Goal: Information Seeking & Learning: Learn about a topic

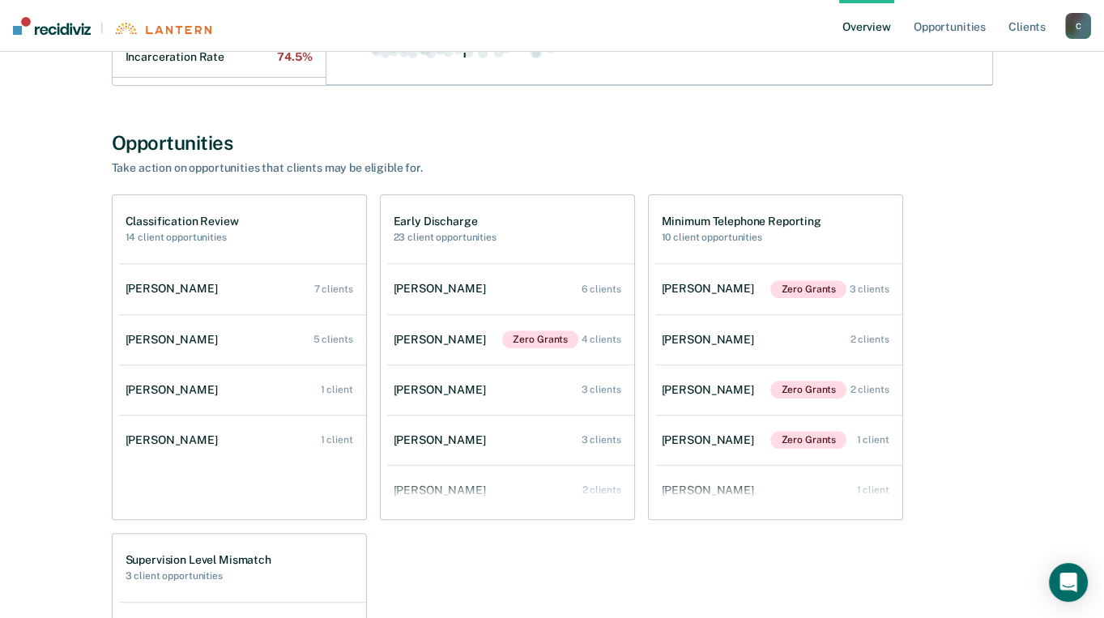
scroll to position [486, 0]
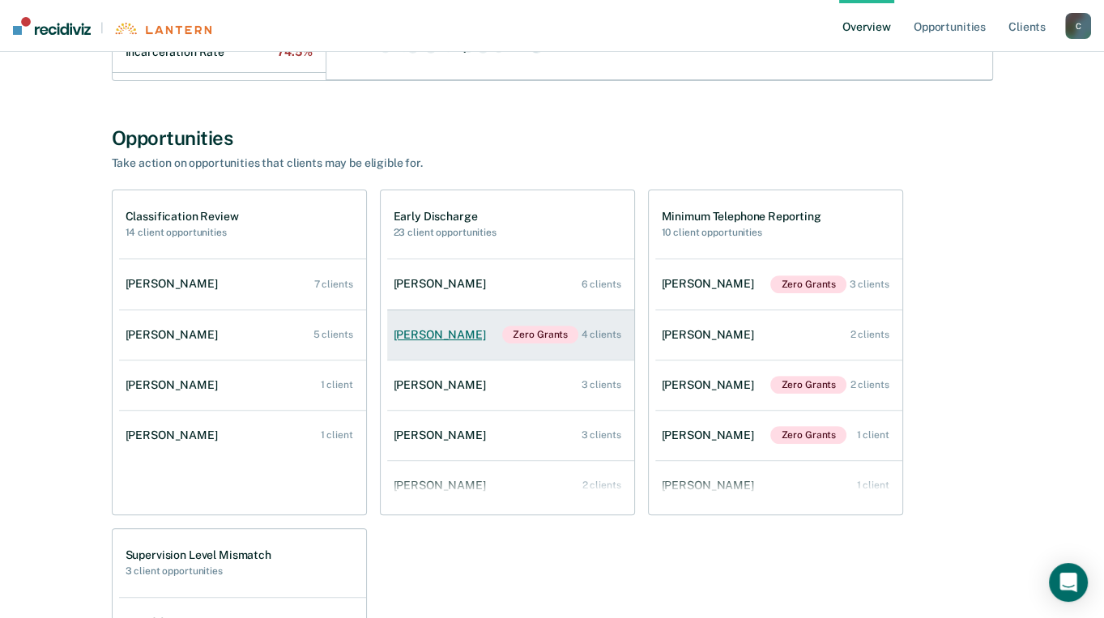
click at [435, 330] on div "[PERSON_NAME]" at bounding box center [443, 335] width 99 height 14
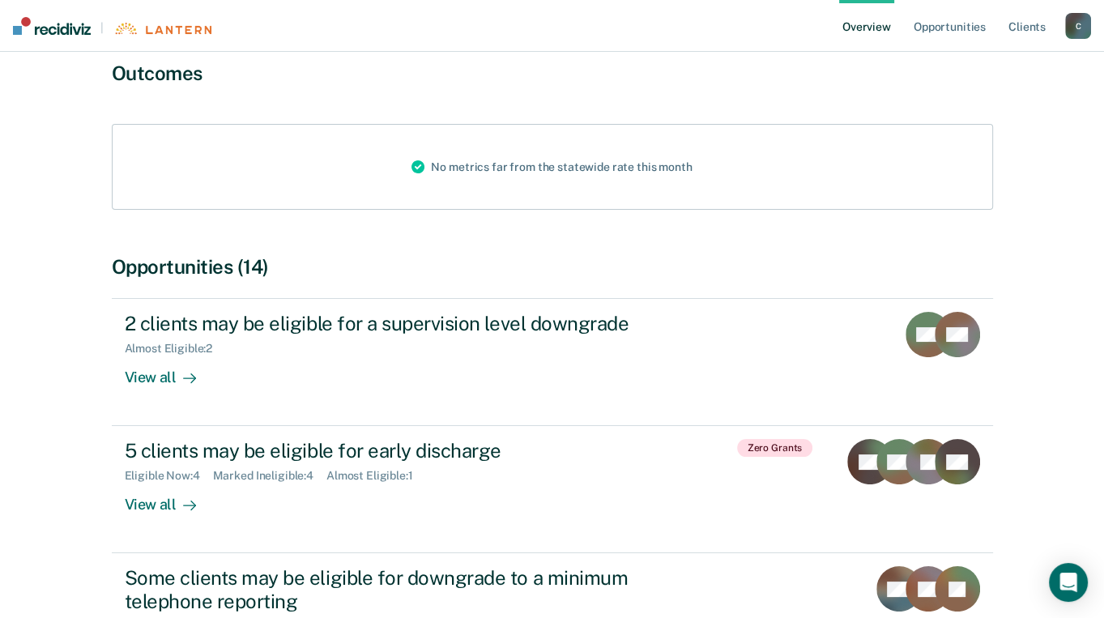
scroll to position [162, 0]
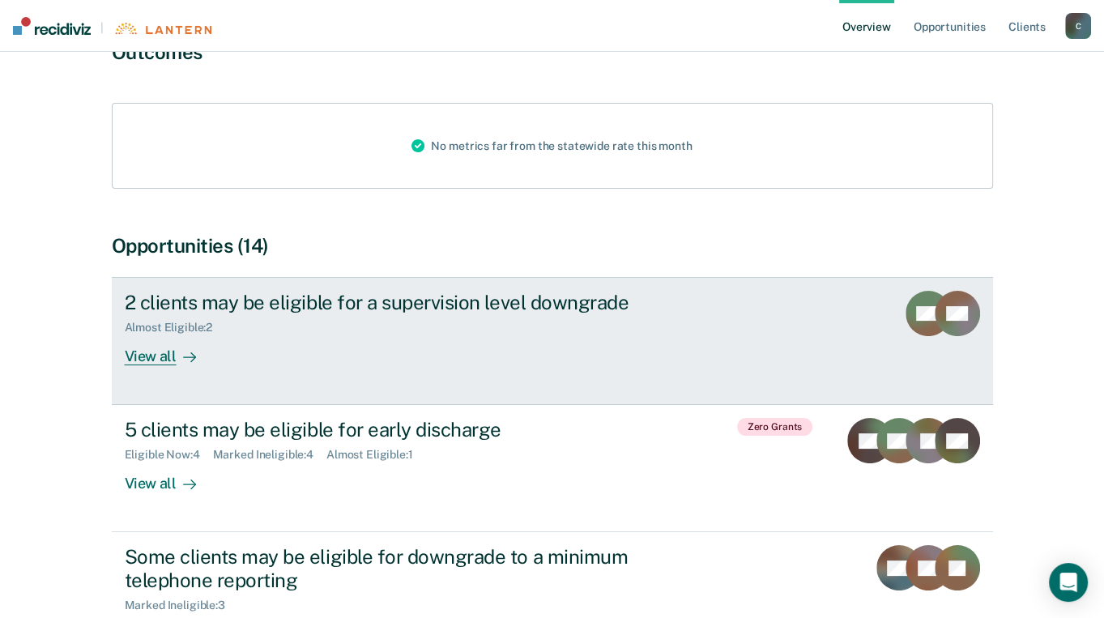
click at [147, 356] on div "View all" at bounding box center [170, 350] width 91 height 32
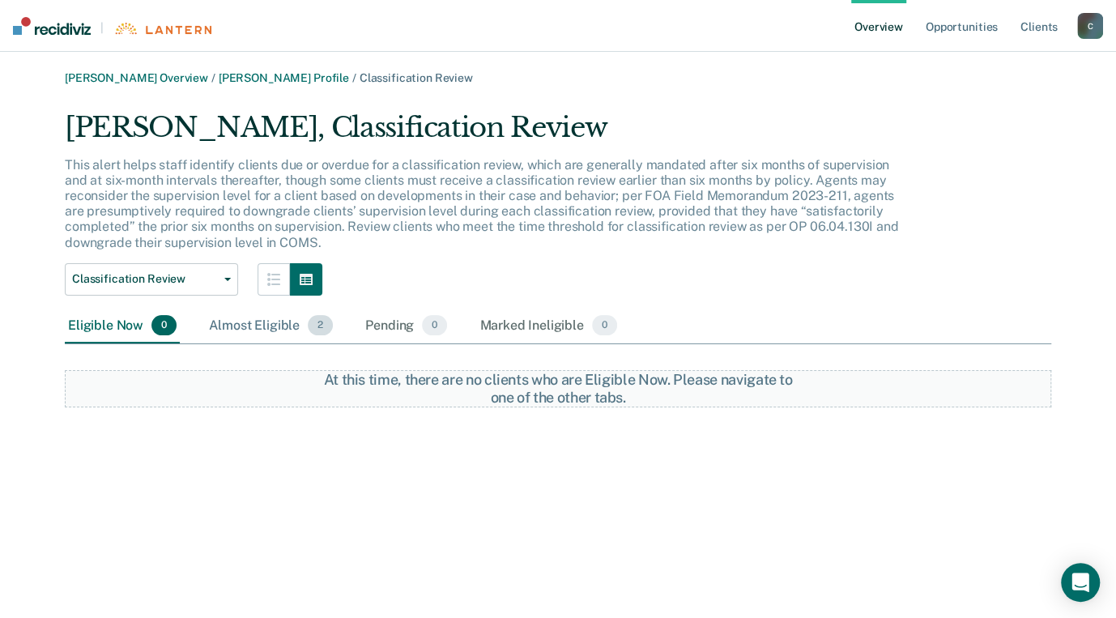
click at [271, 323] on div "Almost Eligible 2" at bounding box center [271, 327] width 130 height 36
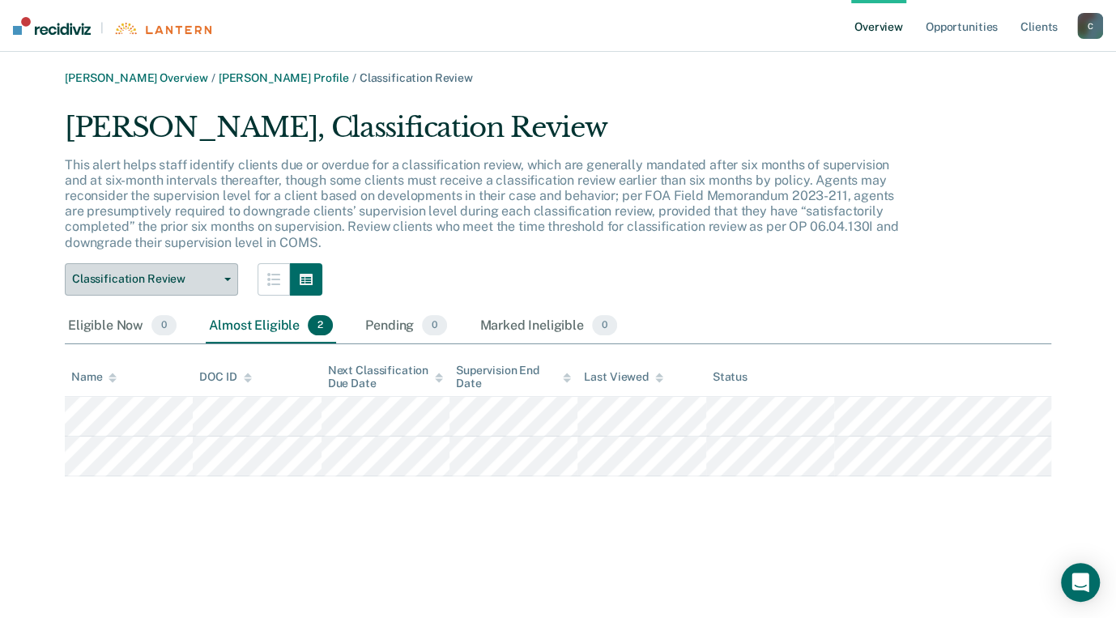
click at [219, 278] on span "button" at bounding box center [224, 279] width 13 height 3
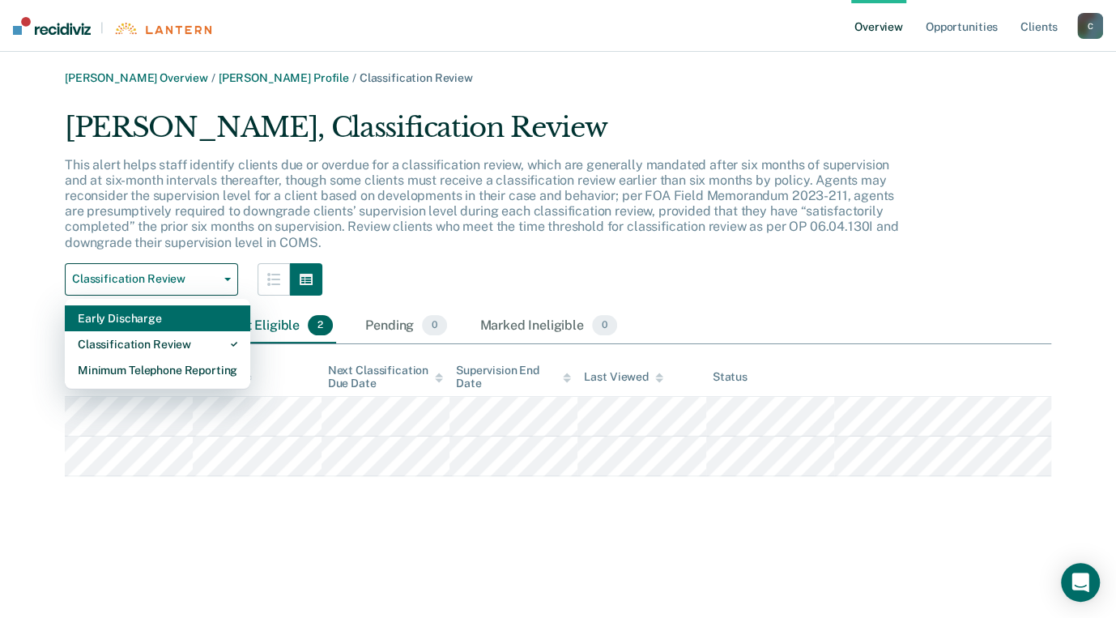
click at [143, 316] on div "Early Discharge" at bounding box center [158, 318] width 160 height 26
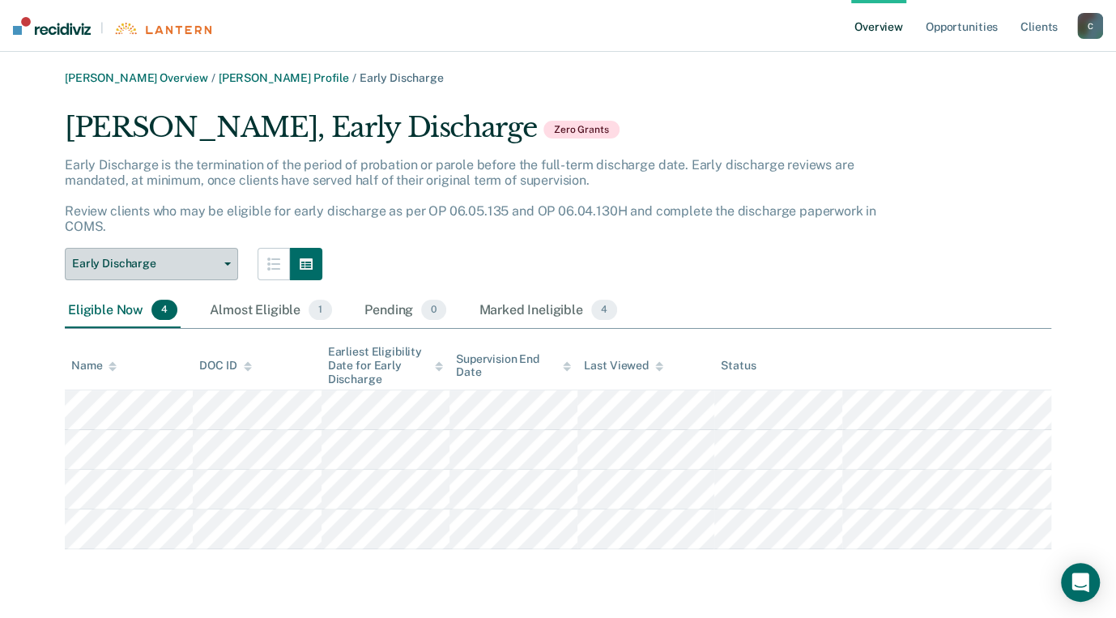
click at [224, 262] on icon "button" at bounding box center [227, 263] width 6 height 3
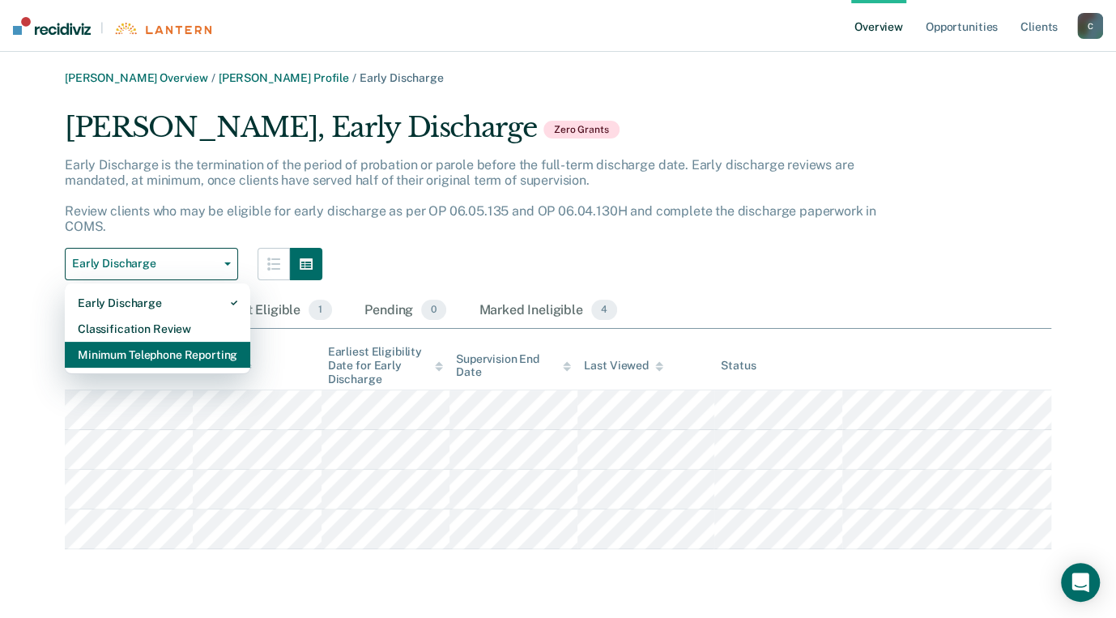
click at [134, 351] on div "Minimum Telephone Reporting" at bounding box center [158, 355] width 160 height 26
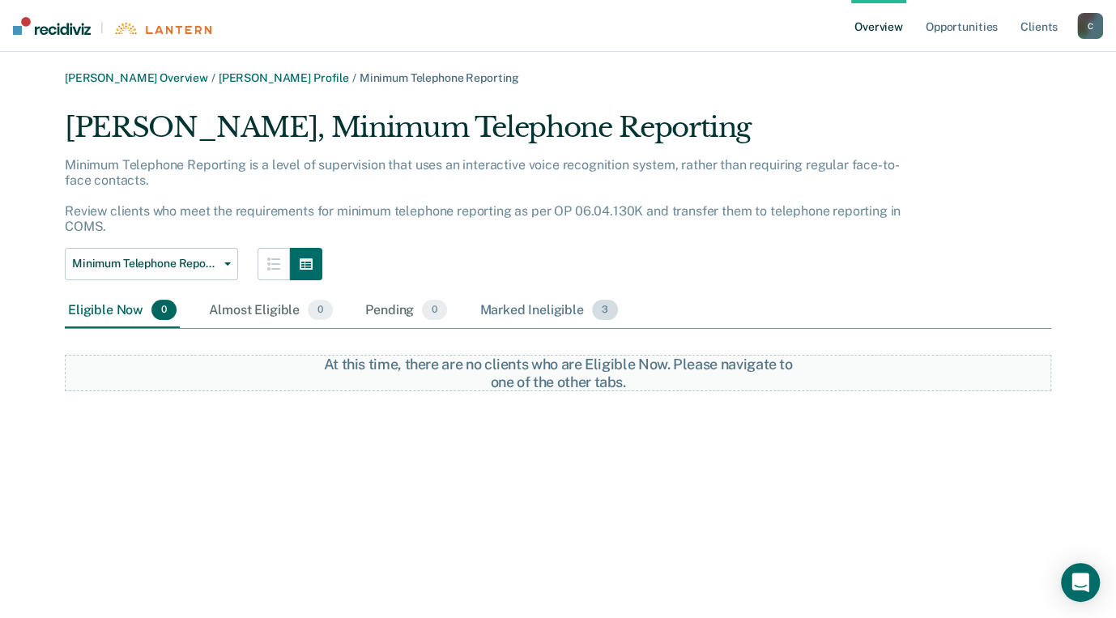
click at [541, 308] on div "Marked Ineligible 3" at bounding box center [548, 311] width 145 height 36
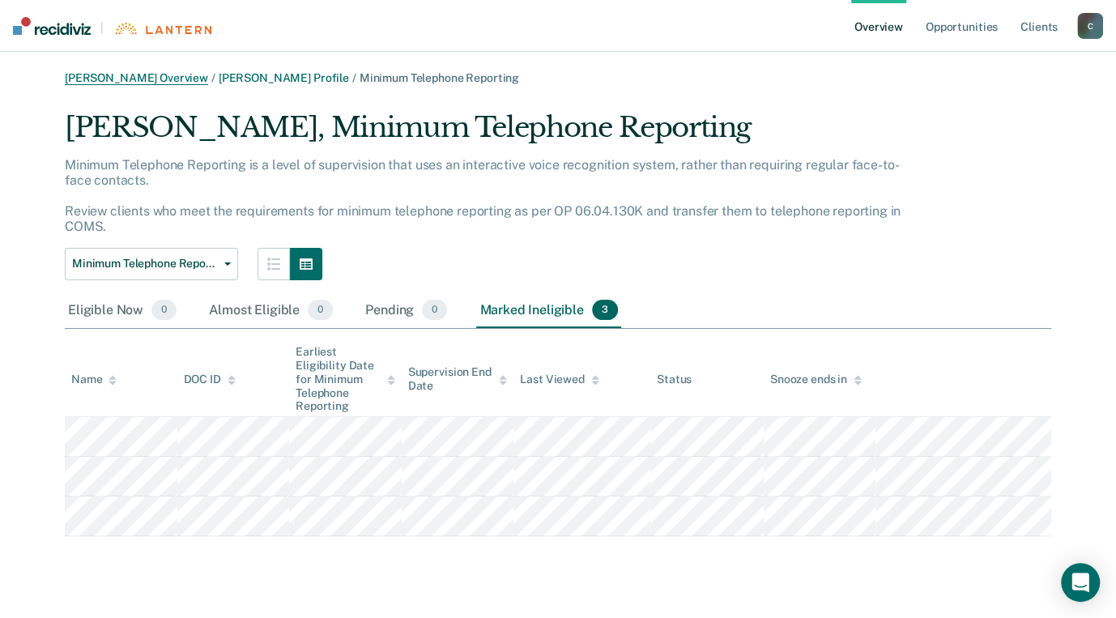
click at [151, 83] on link "[PERSON_NAME] Overview" at bounding box center [136, 78] width 143 height 14
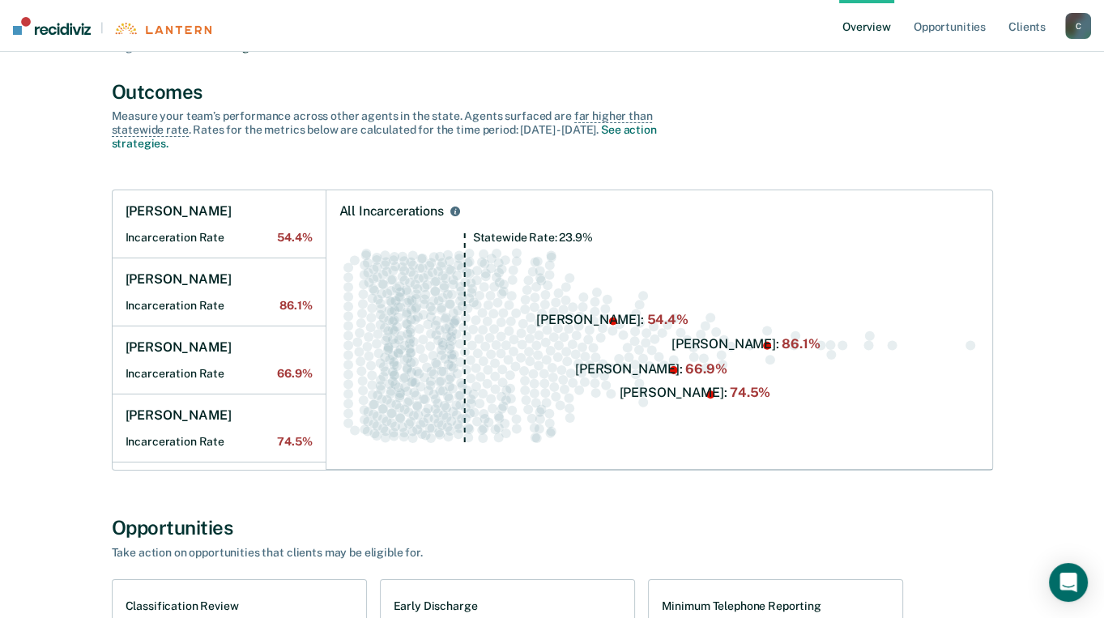
scroll to position [324, 0]
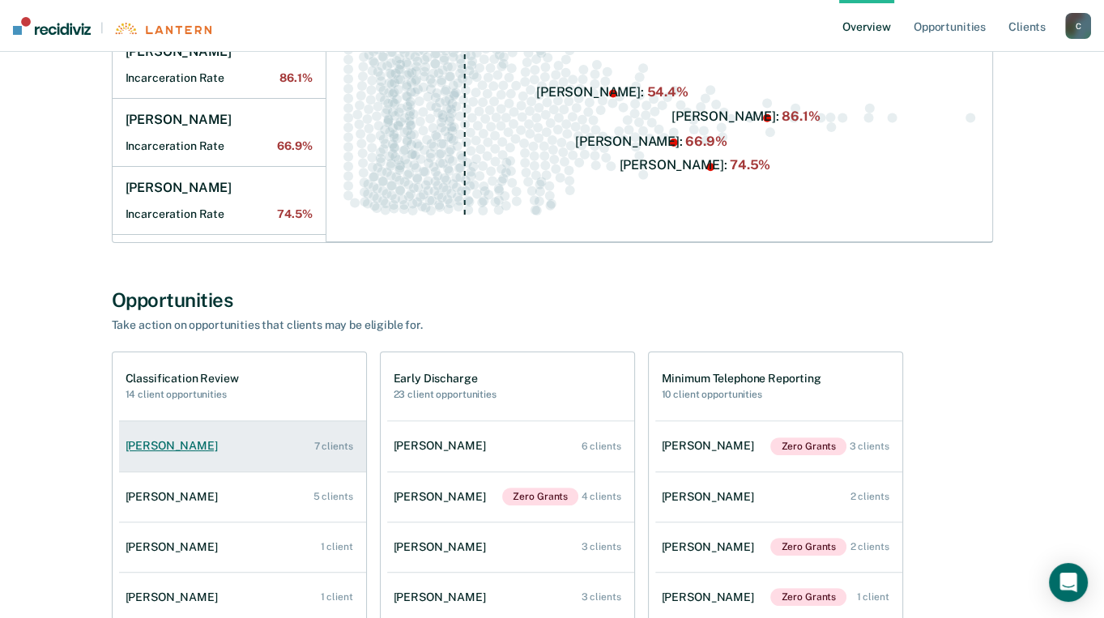
click at [169, 446] on div "[PERSON_NAME]" at bounding box center [175, 446] width 99 height 14
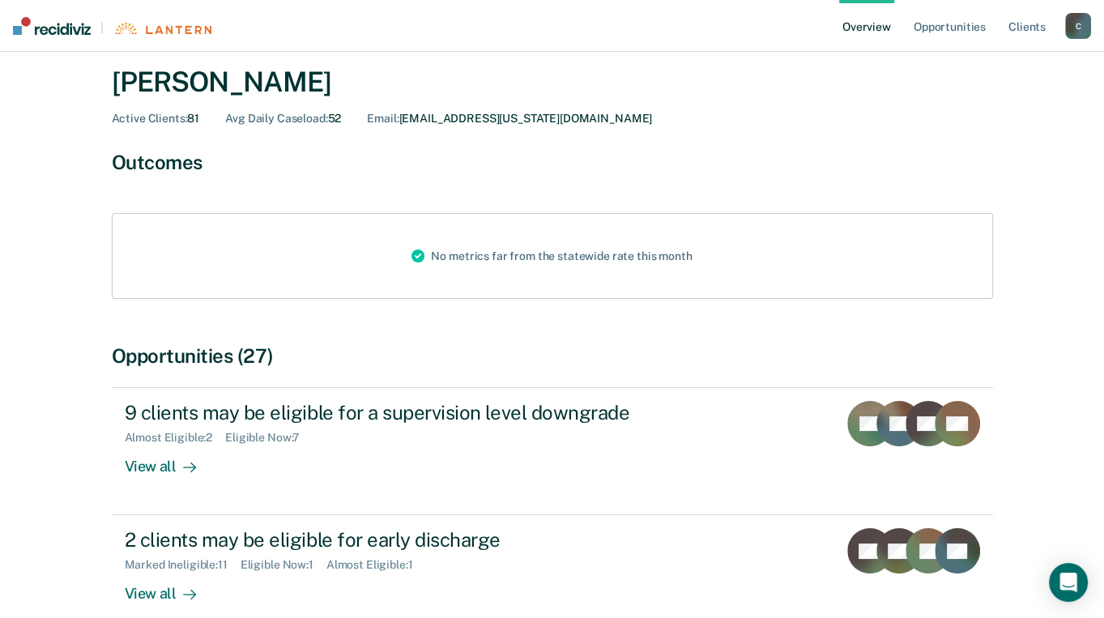
scroll to position [162, 0]
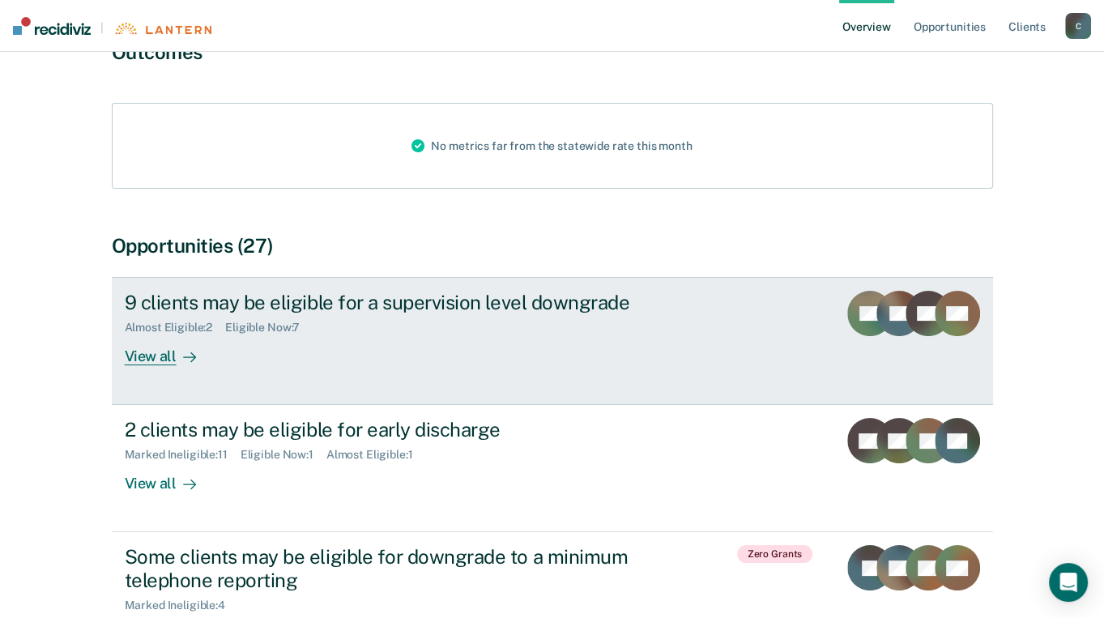
click at [140, 361] on div "View all" at bounding box center [170, 350] width 91 height 32
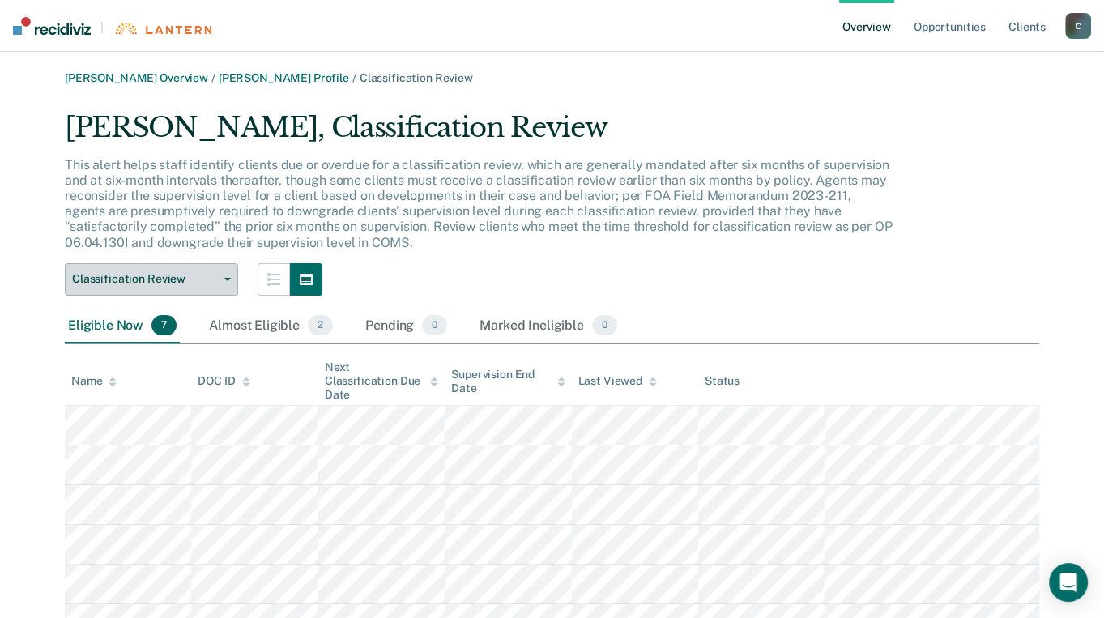
click at [219, 278] on span "button" at bounding box center [224, 279] width 13 height 3
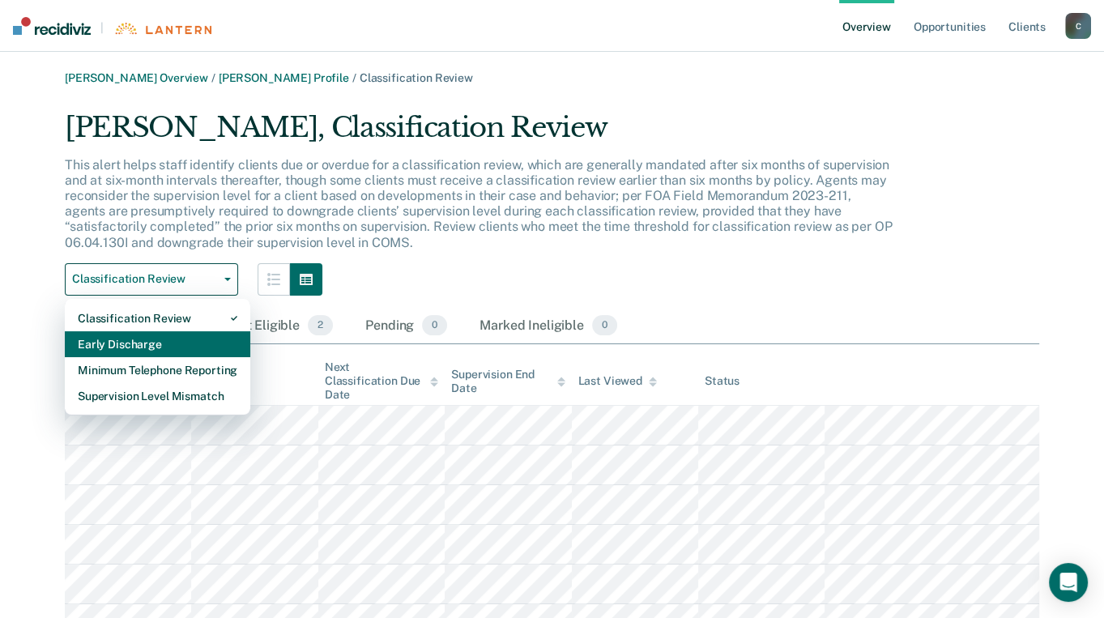
click at [115, 344] on div "Early Discharge" at bounding box center [158, 344] width 160 height 26
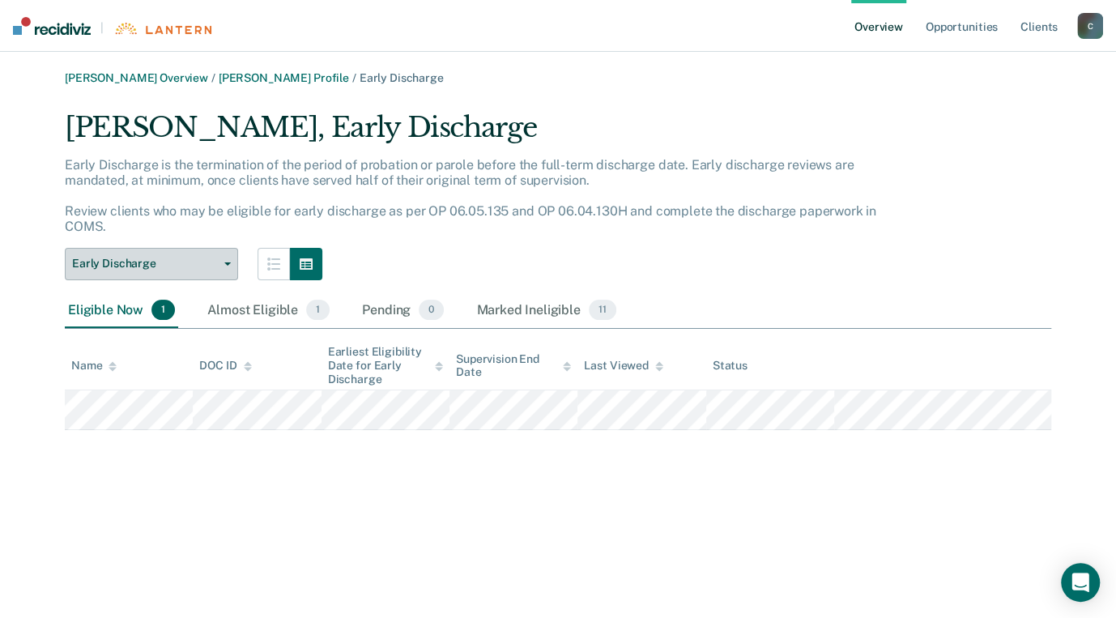
click at [228, 265] on icon "button" at bounding box center [227, 263] width 6 height 3
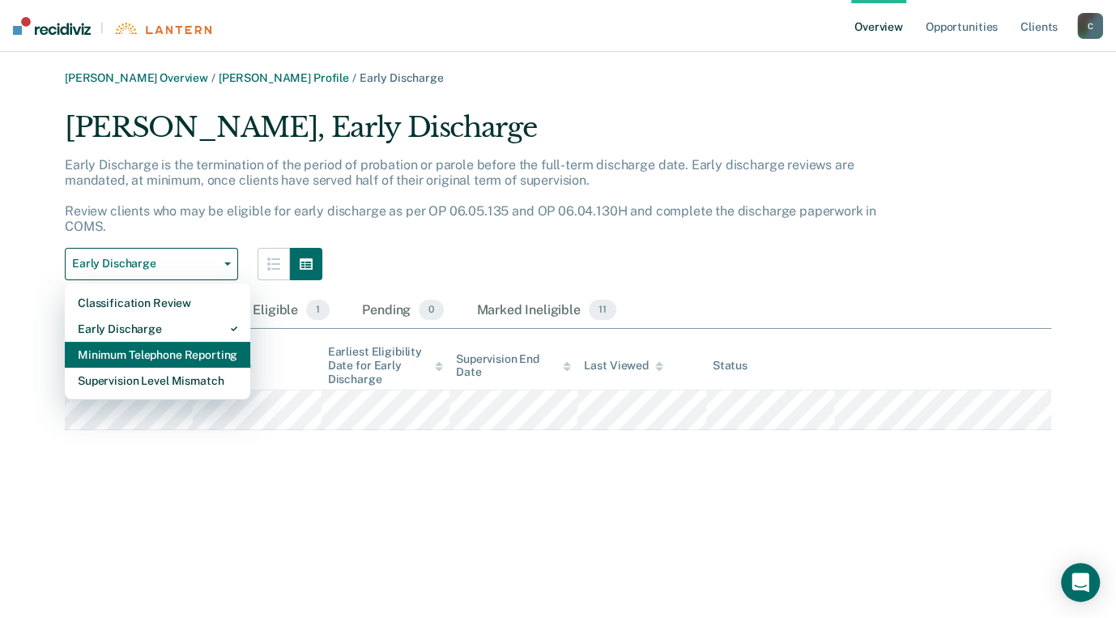
click at [131, 354] on div "Minimum Telephone Reporting" at bounding box center [158, 355] width 160 height 26
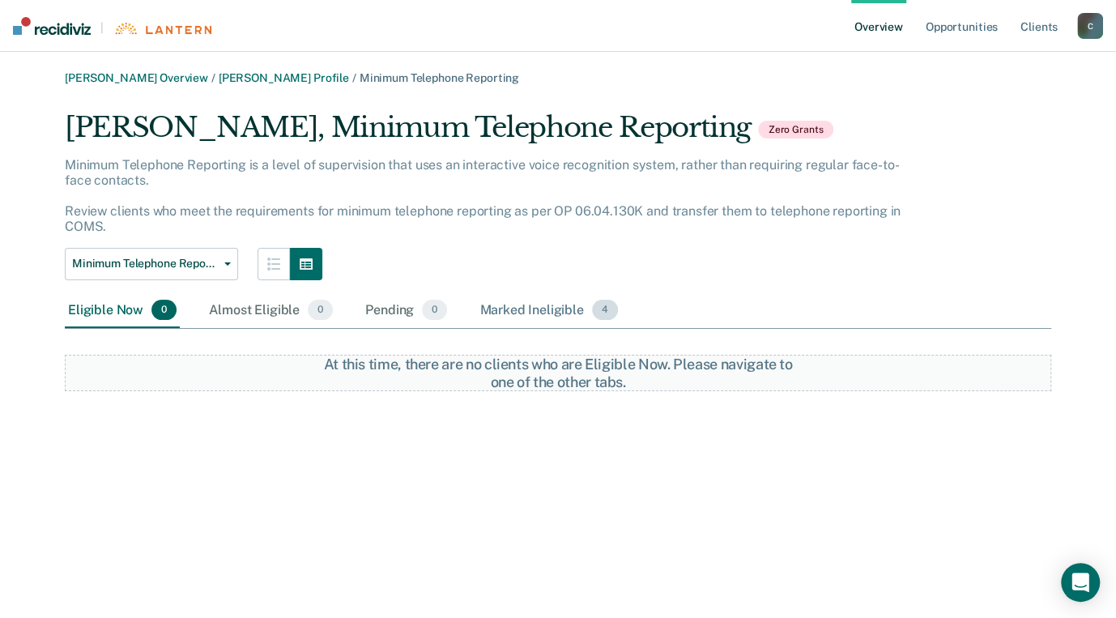
click at [547, 311] on div "Marked Ineligible 4" at bounding box center [548, 311] width 145 height 36
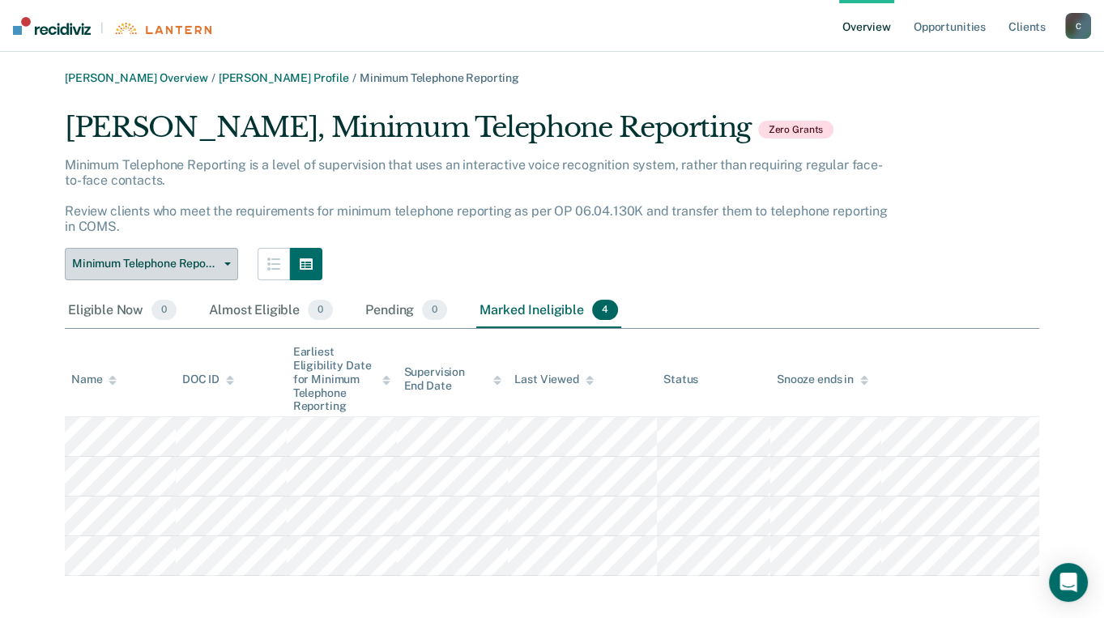
click at [228, 263] on icon "button" at bounding box center [227, 263] width 6 height 3
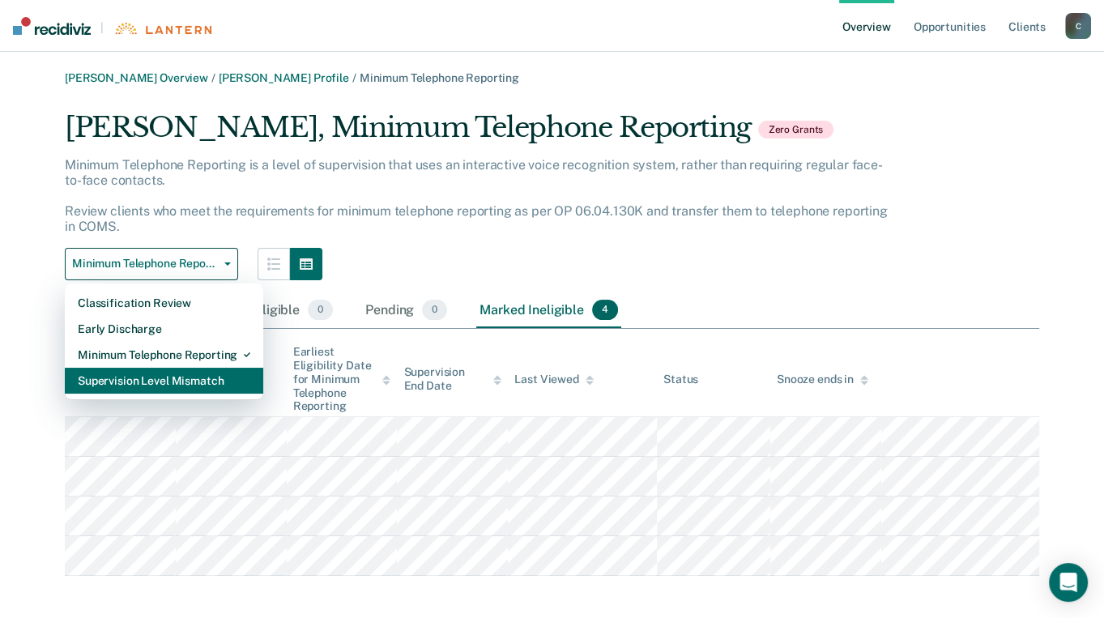
click at [138, 379] on div "Supervision Level Mismatch" at bounding box center [164, 381] width 172 height 26
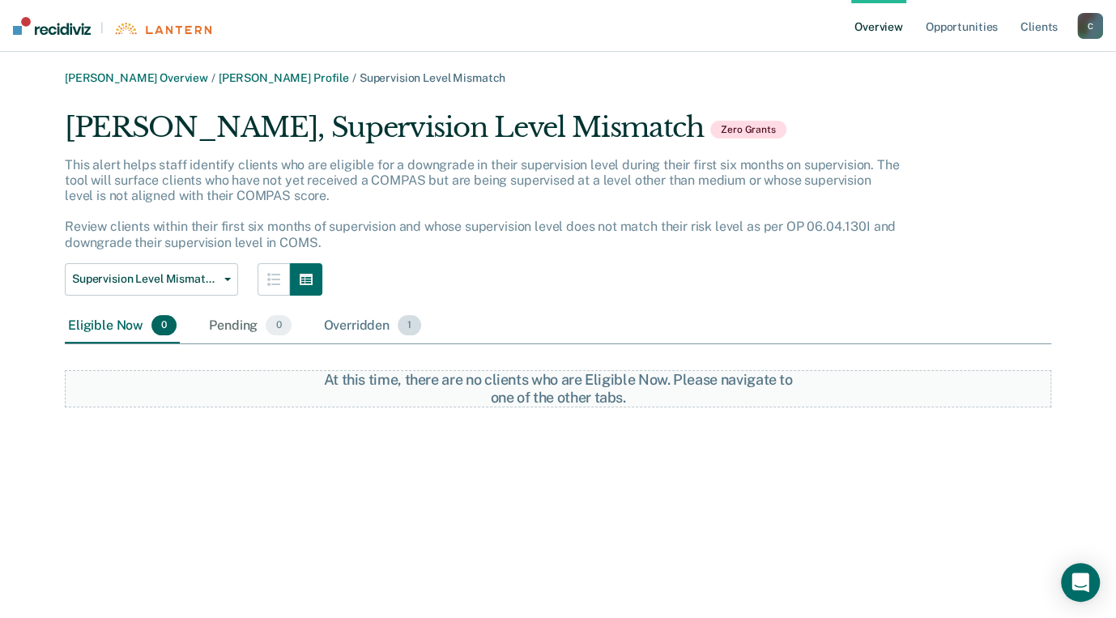
click at [367, 323] on div "Overridden 1" at bounding box center [373, 327] width 104 height 36
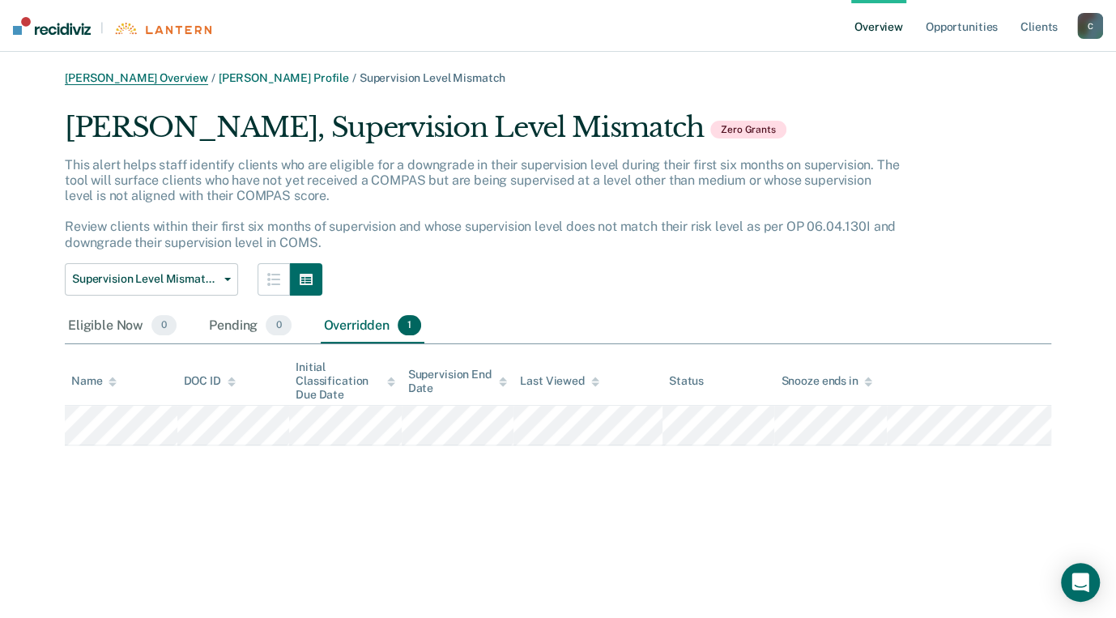
click at [166, 80] on link "[PERSON_NAME] Overview" at bounding box center [136, 78] width 143 height 14
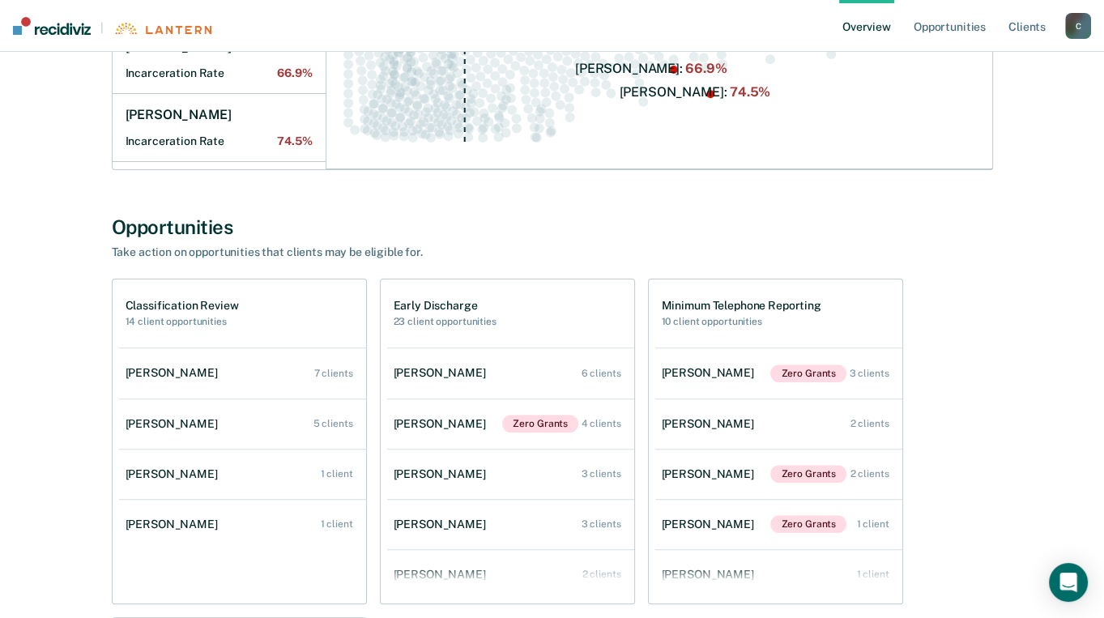
scroll to position [404, 0]
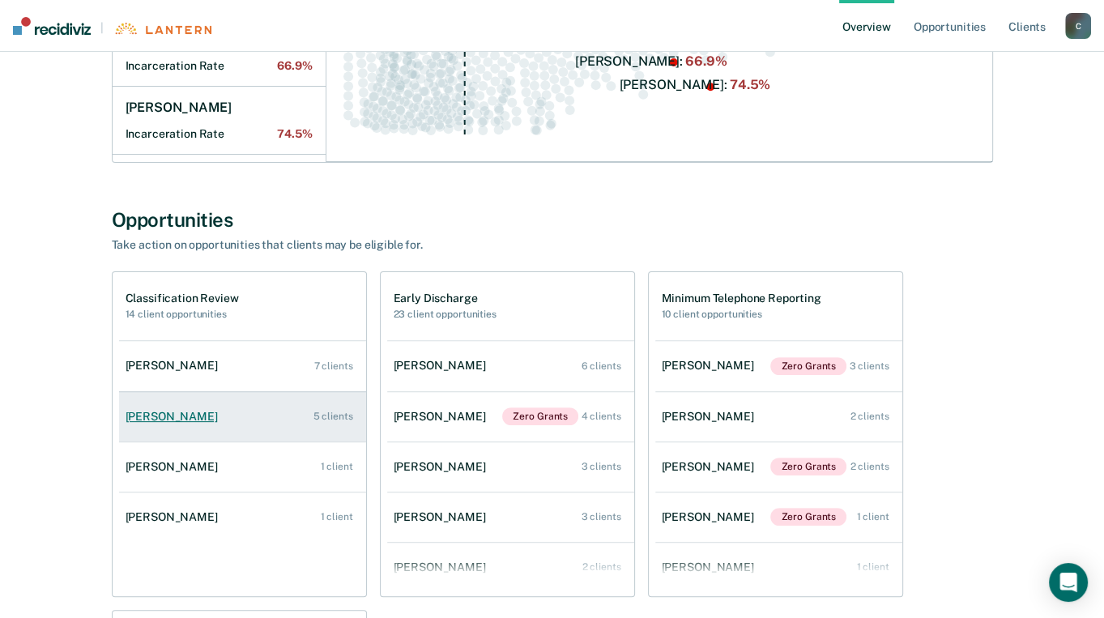
click at [155, 415] on div "[PERSON_NAME]" at bounding box center [175, 417] width 99 height 14
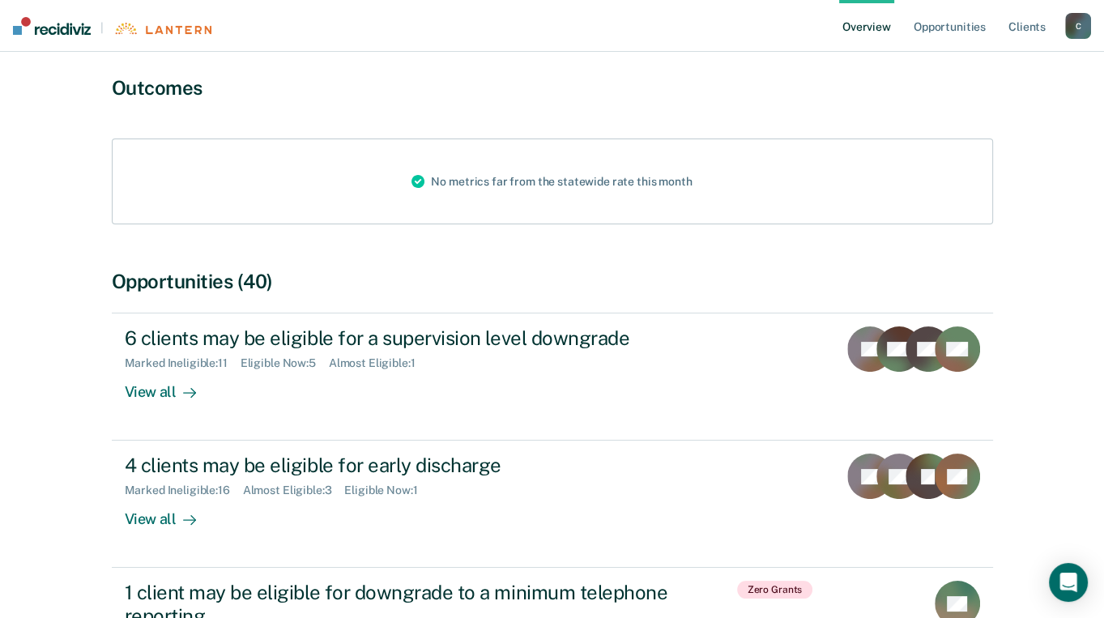
scroll to position [162, 0]
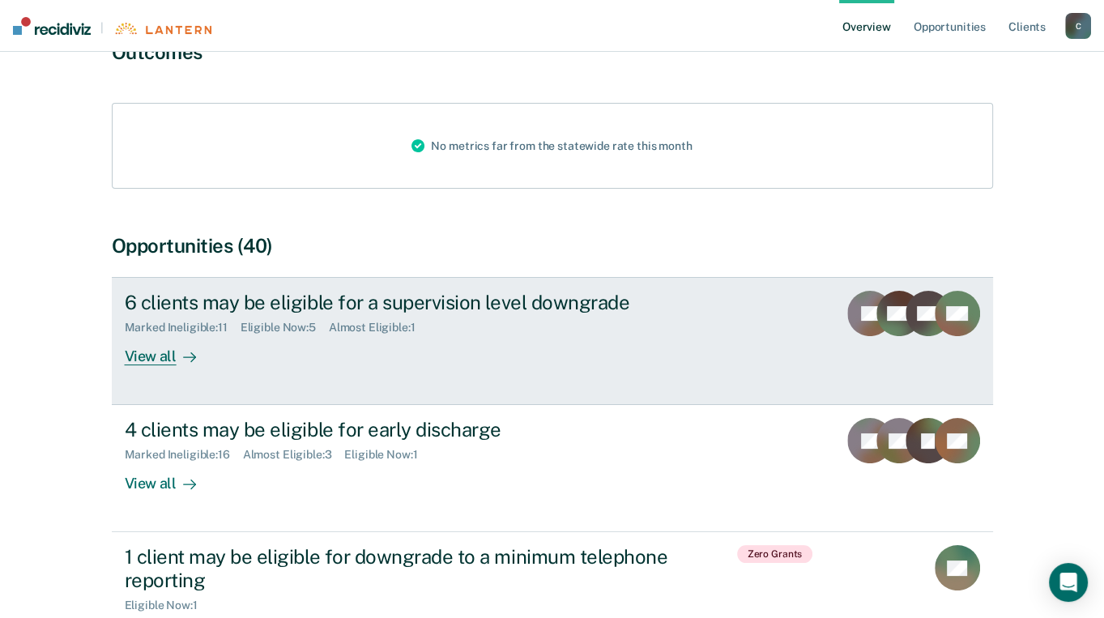
click at [164, 354] on div "View all" at bounding box center [170, 350] width 91 height 32
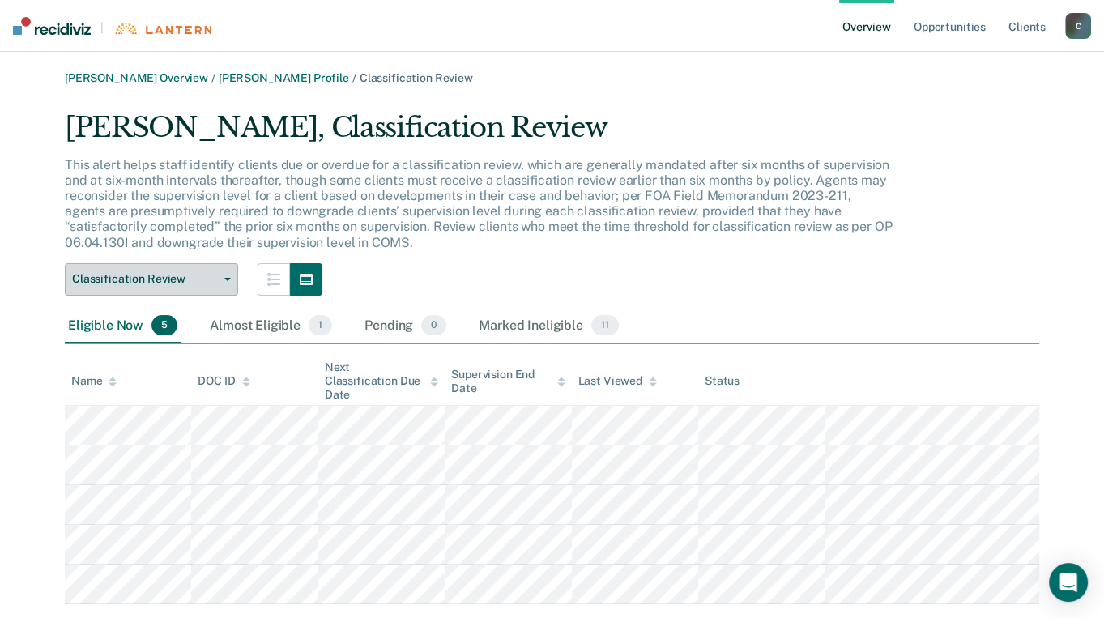
click at [227, 276] on button "Classification Review" at bounding box center [151, 279] width 173 height 32
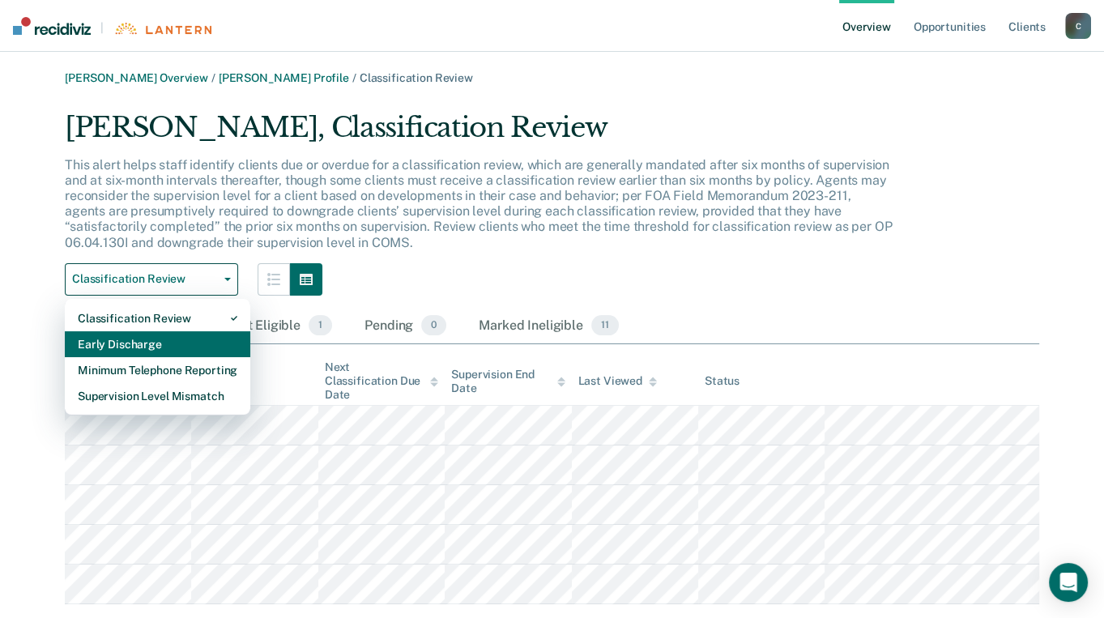
click at [143, 343] on div "Early Discharge" at bounding box center [158, 344] width 160 height 26
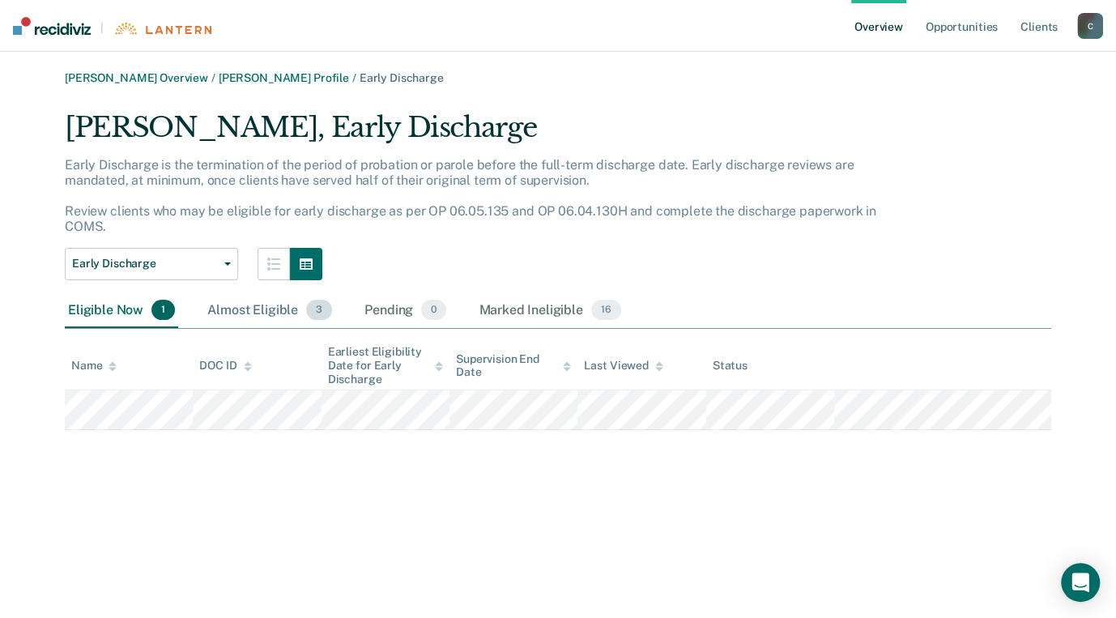
click at [255, 312] on div "Almost Eligible 3" at bounding box center [269, 311] width 131 height 36
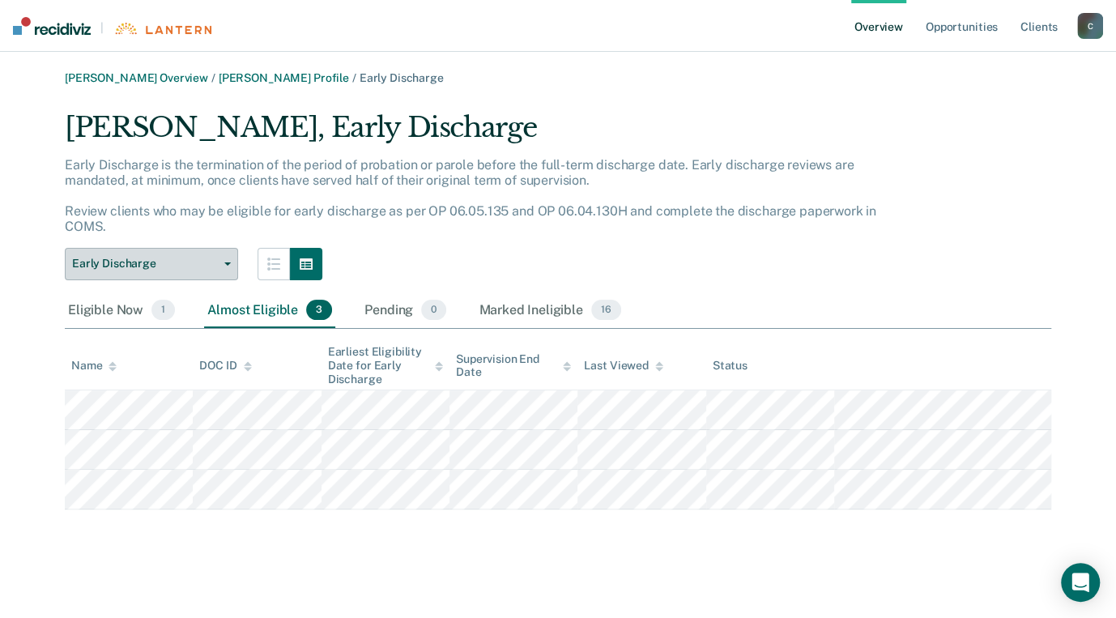
click at [220, 263] on span "button" at bounding box center [224, 263] width 13 height 3
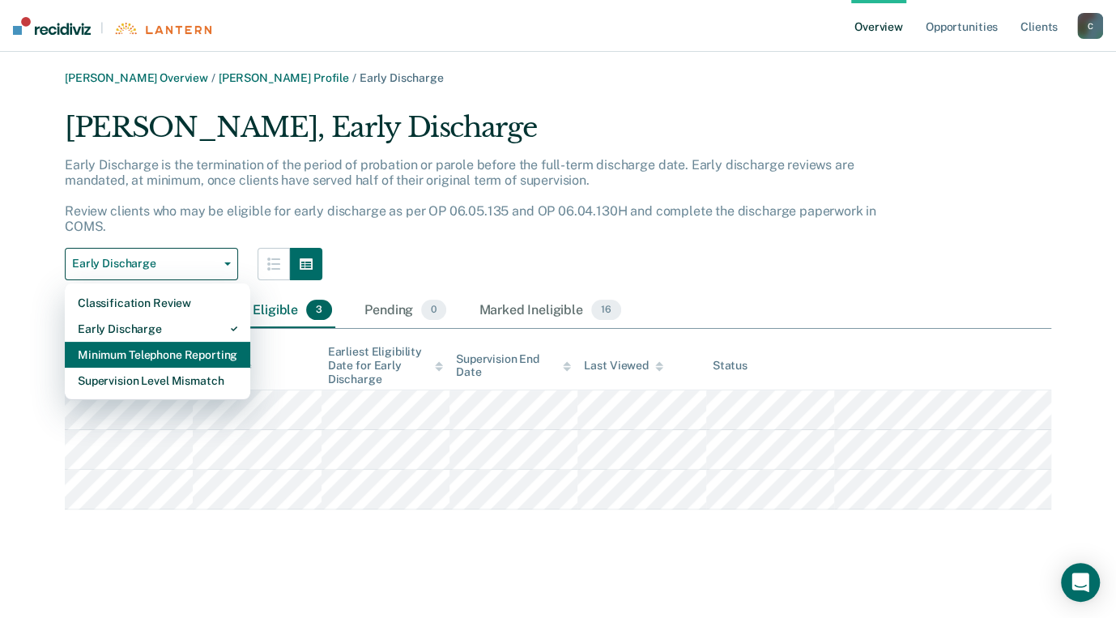
click at [149, 350] on div "Minimum Telephone Reporting" at bounding box center [158, 355] width 160 height 26
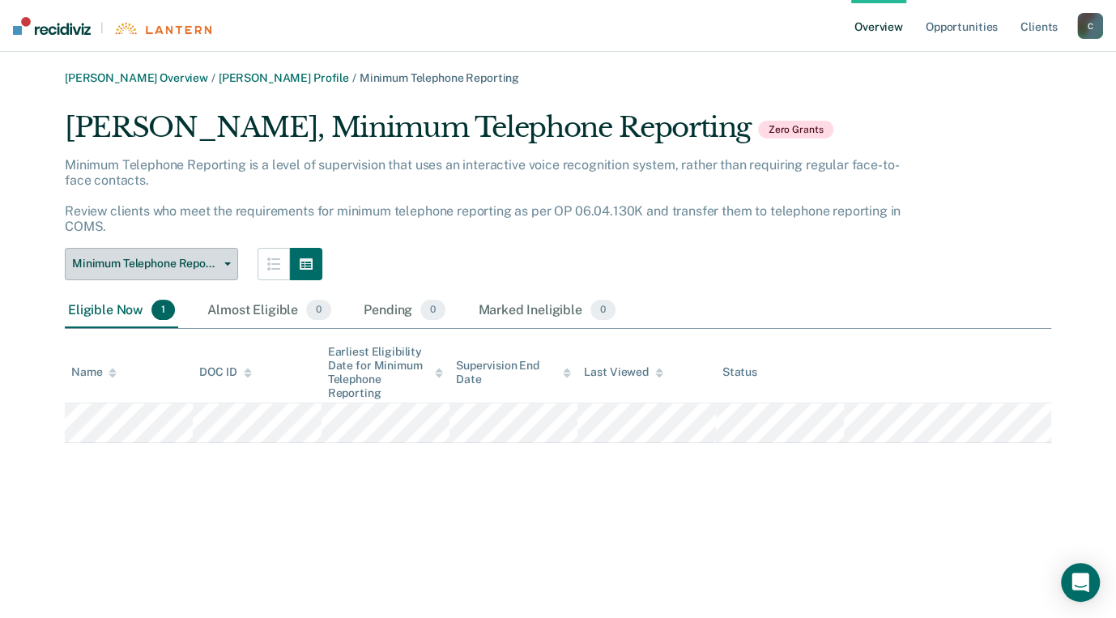
click at [223, 259] on button "Minimum Telephone Reporting" at bounding box center [151, 264] width 173 height 32
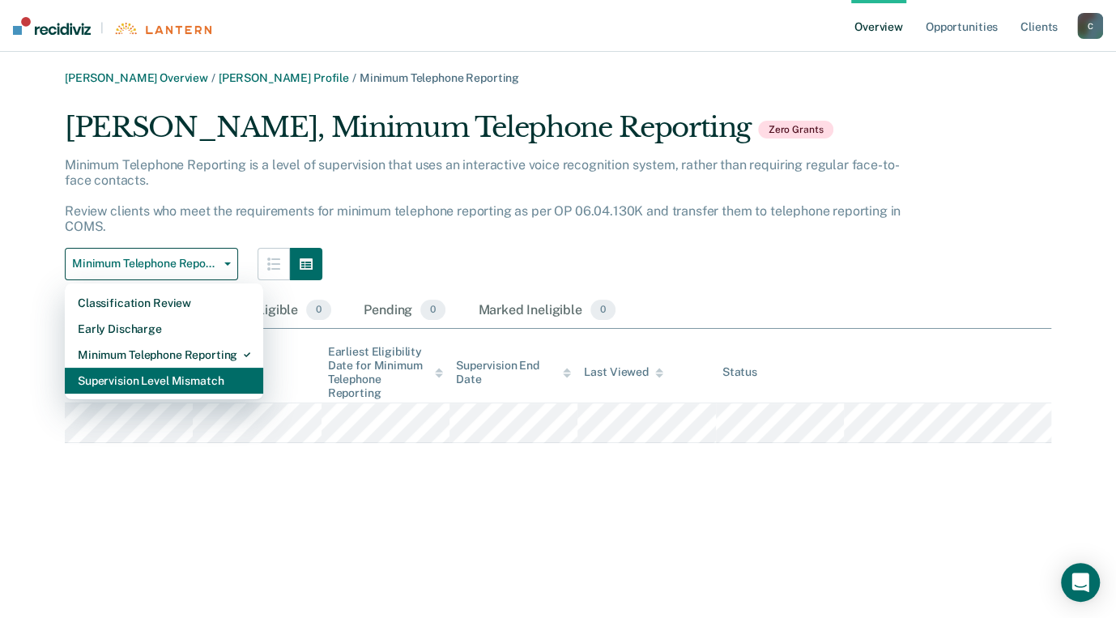
click at [138, 383] on div "Supervision Level Mismatch" at bounding box center [164, 381] width 172 height 26
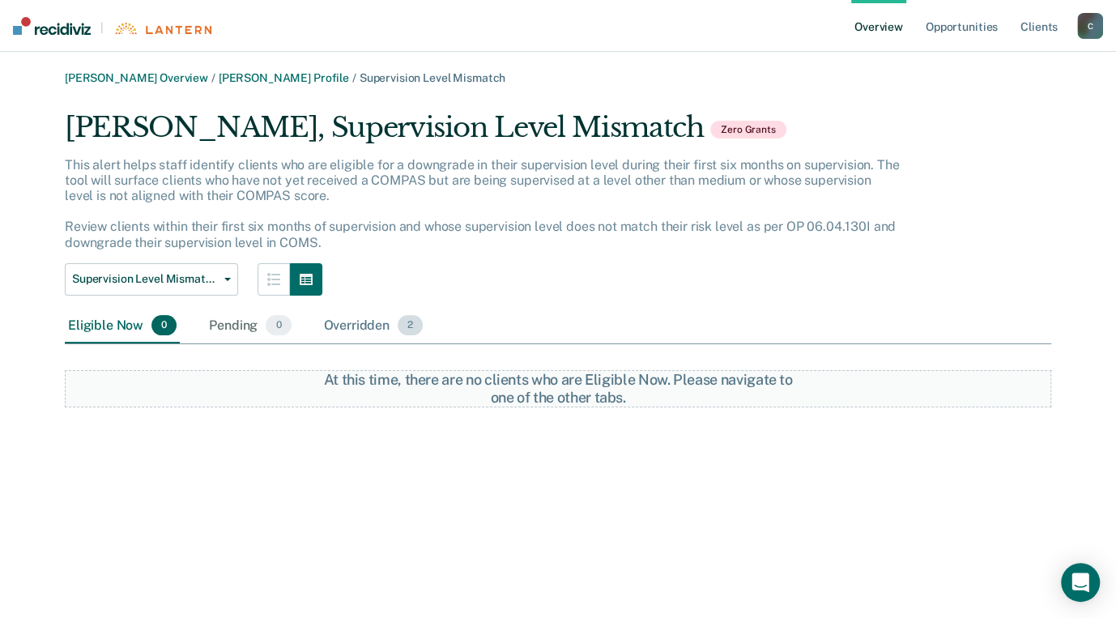
click at [372, 326] on div "Overridden 2" at bounding box center [374, 327] width 106 height 36
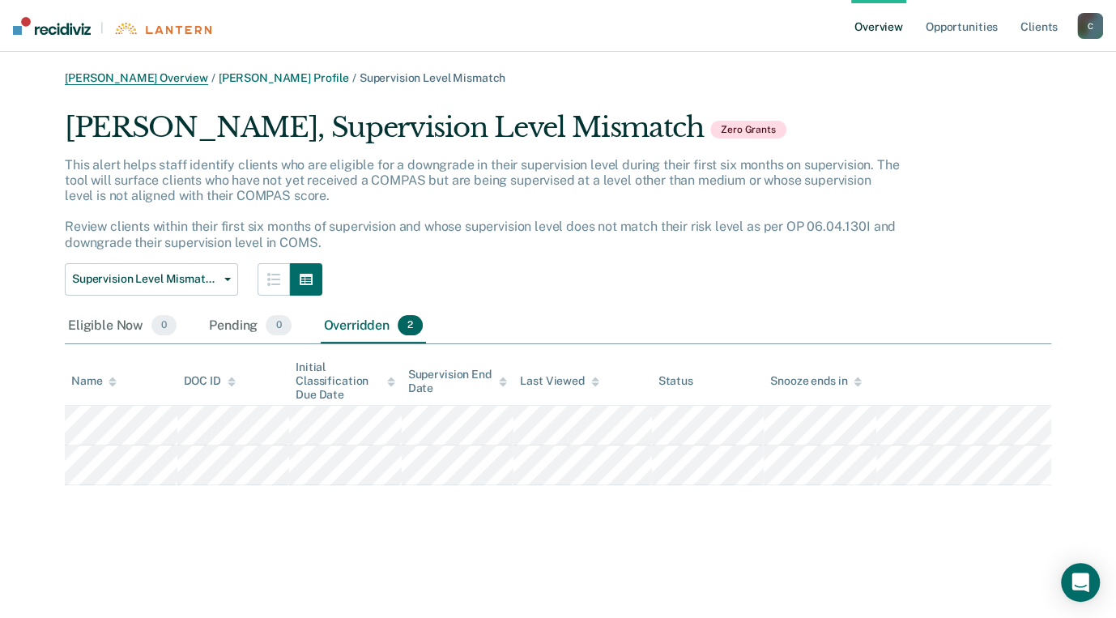
click at [130, 75] on link "[PERSON_NAME] Overview" at bounding box center [136, 78] width 143 height 14
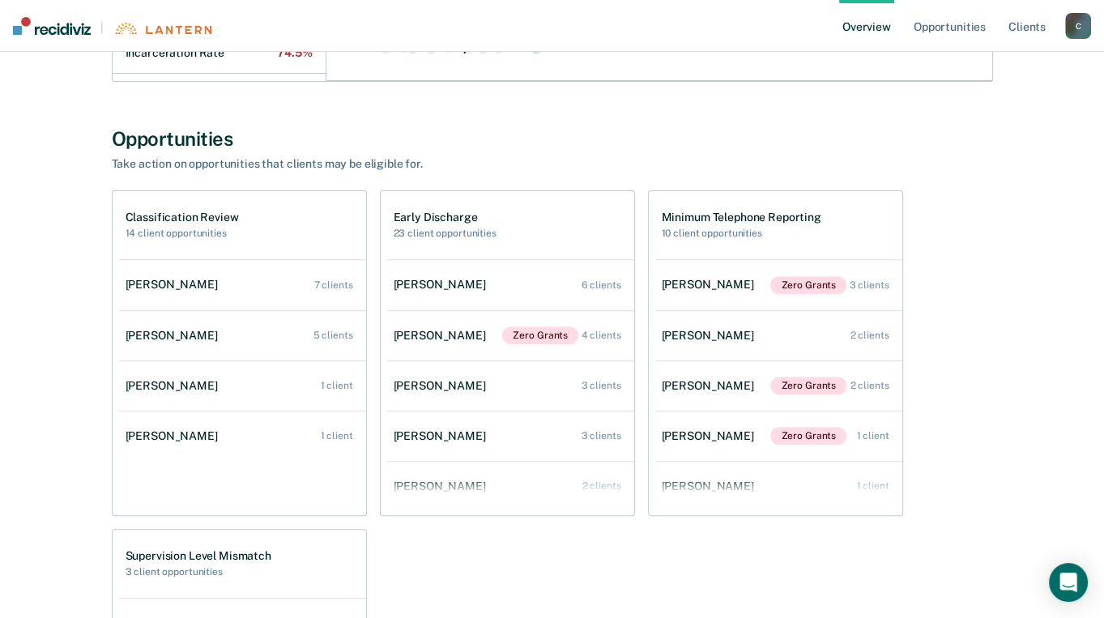
scroll to position [486, 0]
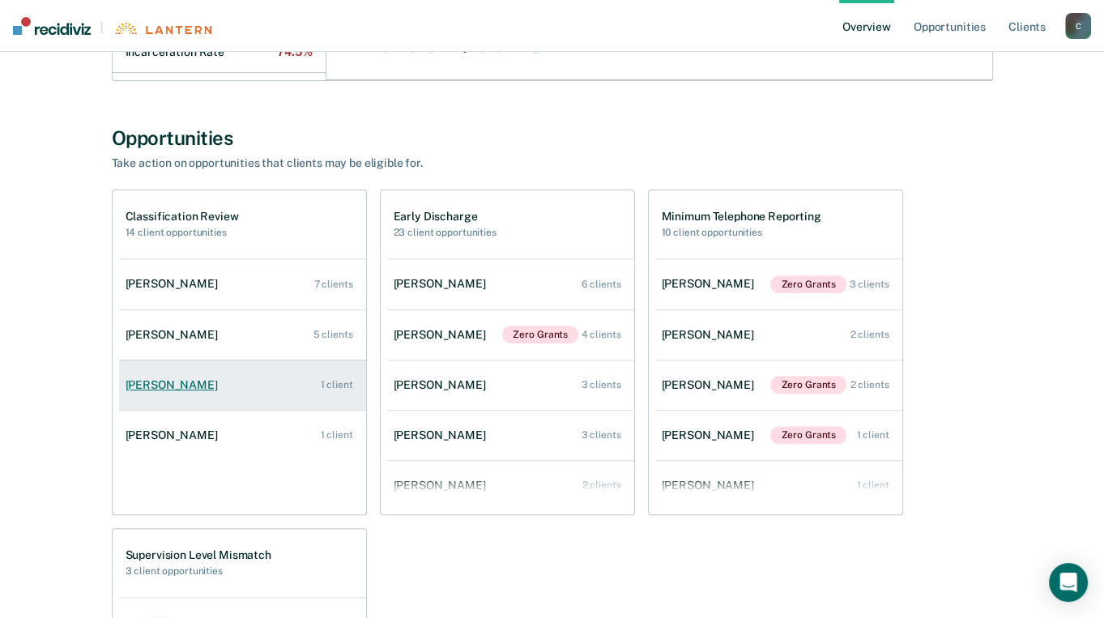
click at [131, 385] on div "[PERSON_NAME]" at bounding box center [175, 385] width 99 height 14
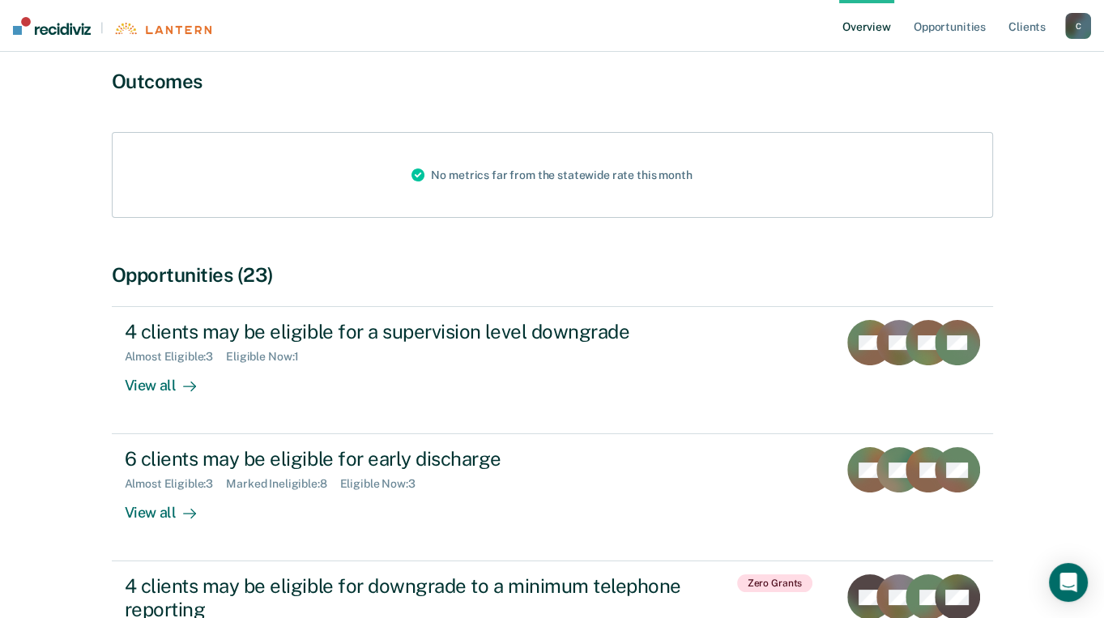
scroll to position [162, 0]
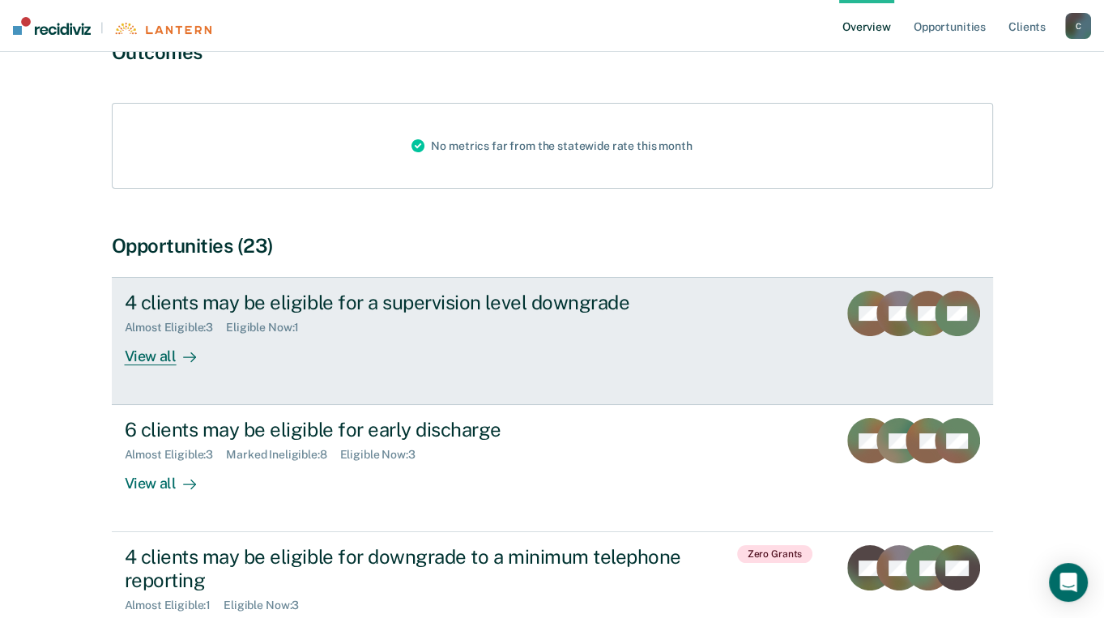
click at [141, 357] on div "View all" at bounding box center [170, 350] width 91 height 32
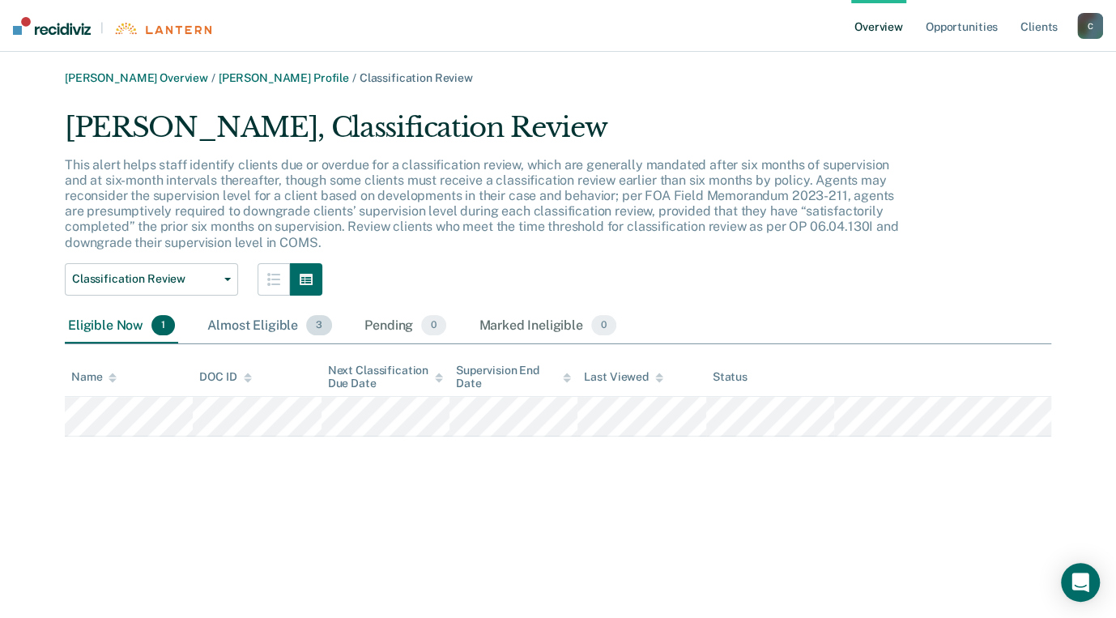
click at [241, 321] on div "Almost Eligible 3" at bounding box center [269, 327] width 131 height 36
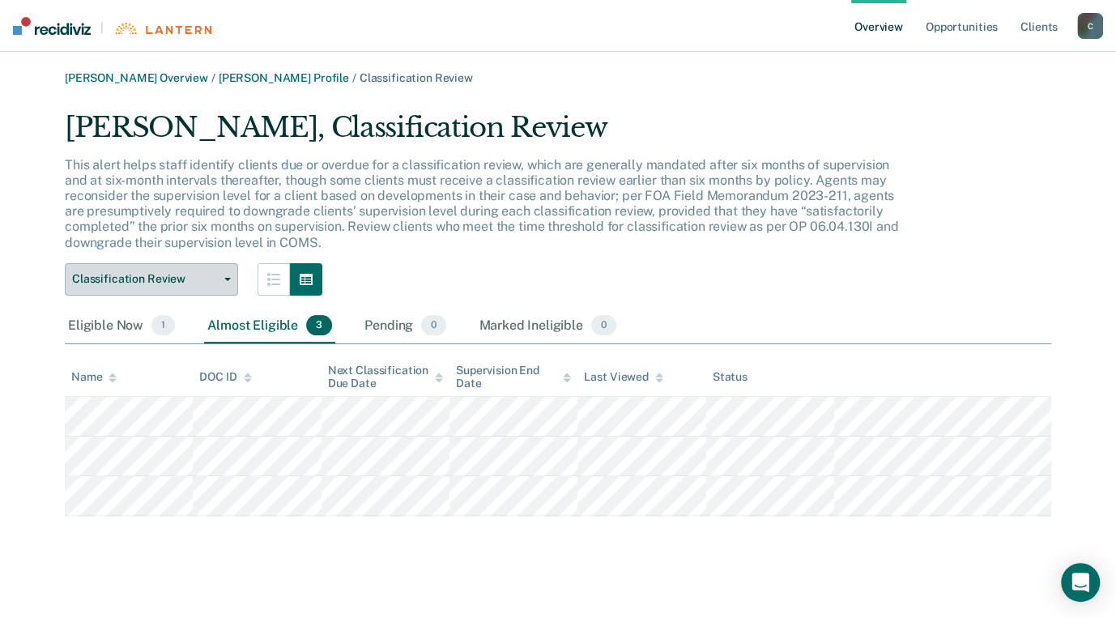
click at [224, 273] on button "Classification Review" at bounding box center [151, 279] width 173 height 32
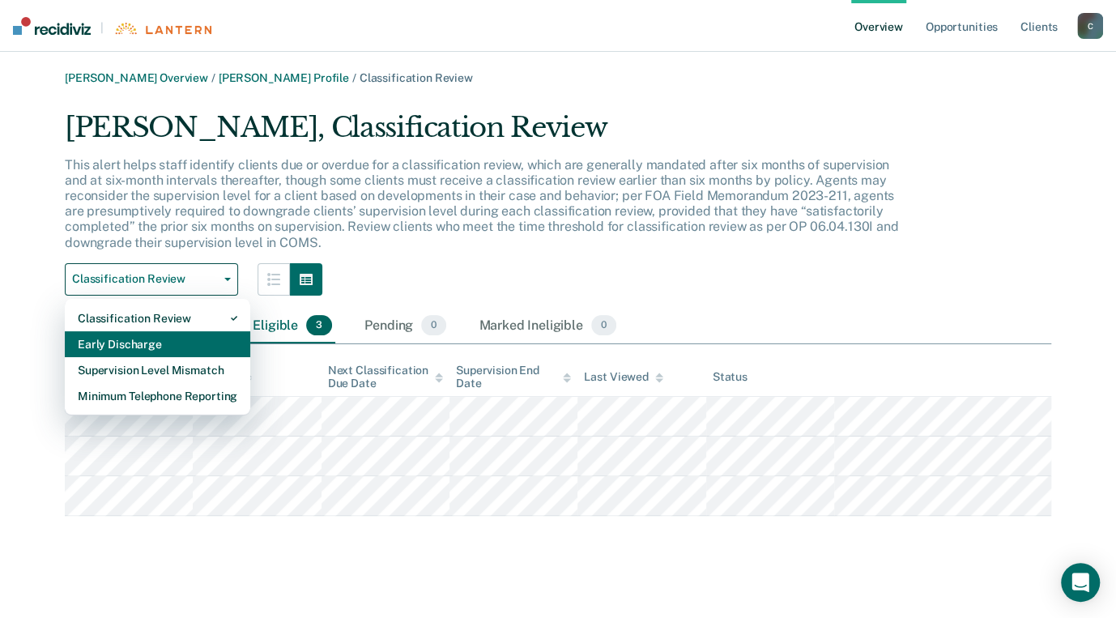
click at [131, 346] on div "Early Discharge" at bounding box center [158, 344] width 160 height 26
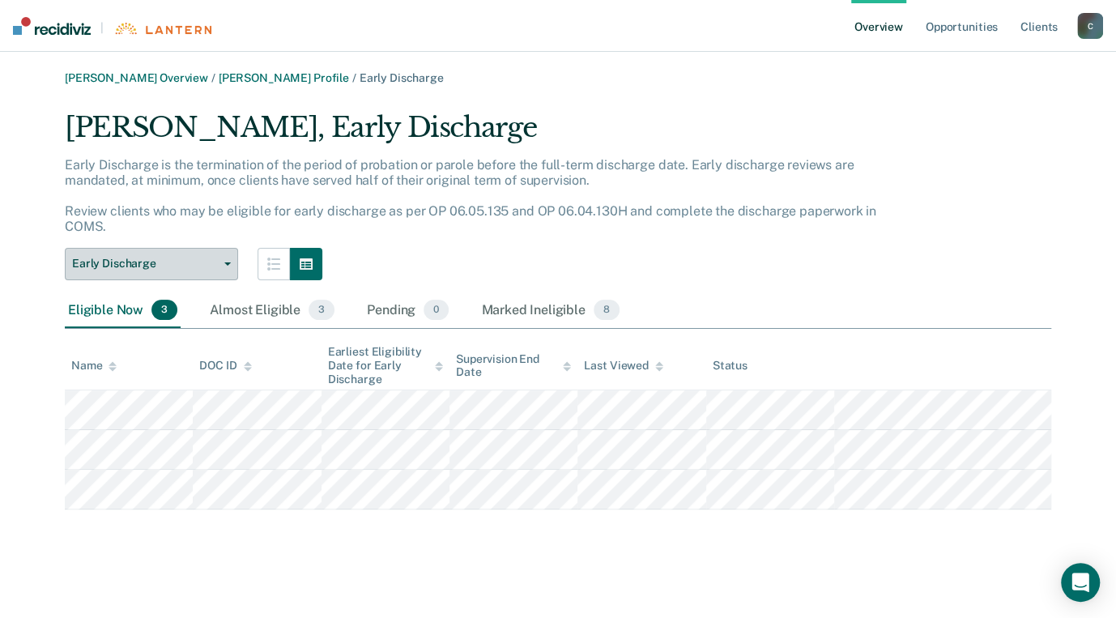
click at [229, 266] on button "Early Discharge" at bounding box center [151, 264] width 173 height 32
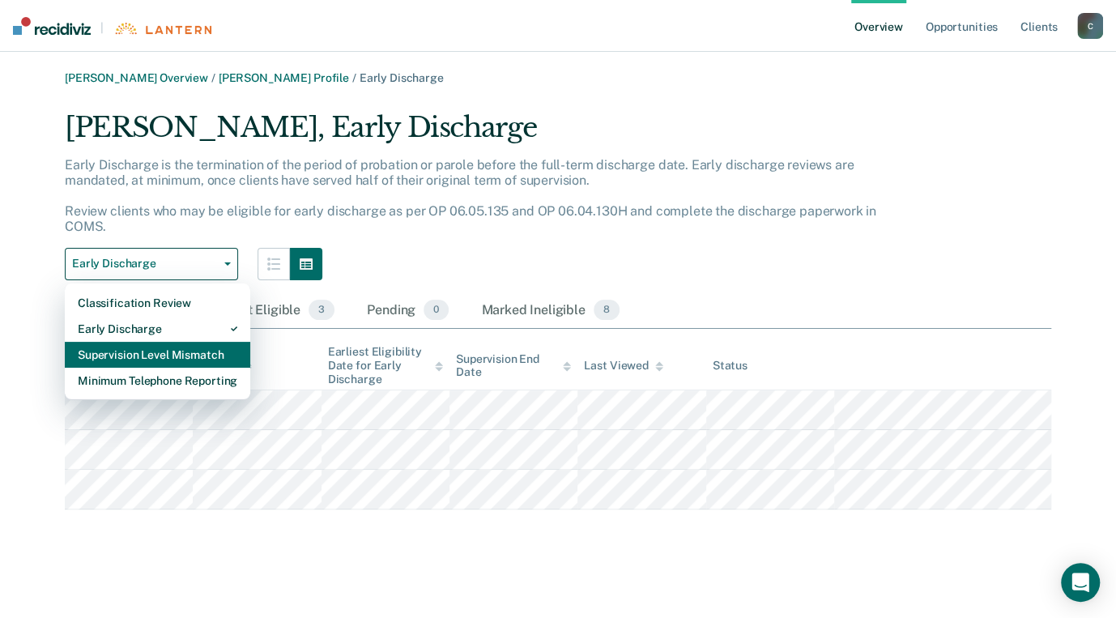
click at [128, 347] on div "Supervision Level Mismatch" at bounding box center [158, 355] width 160 height 26
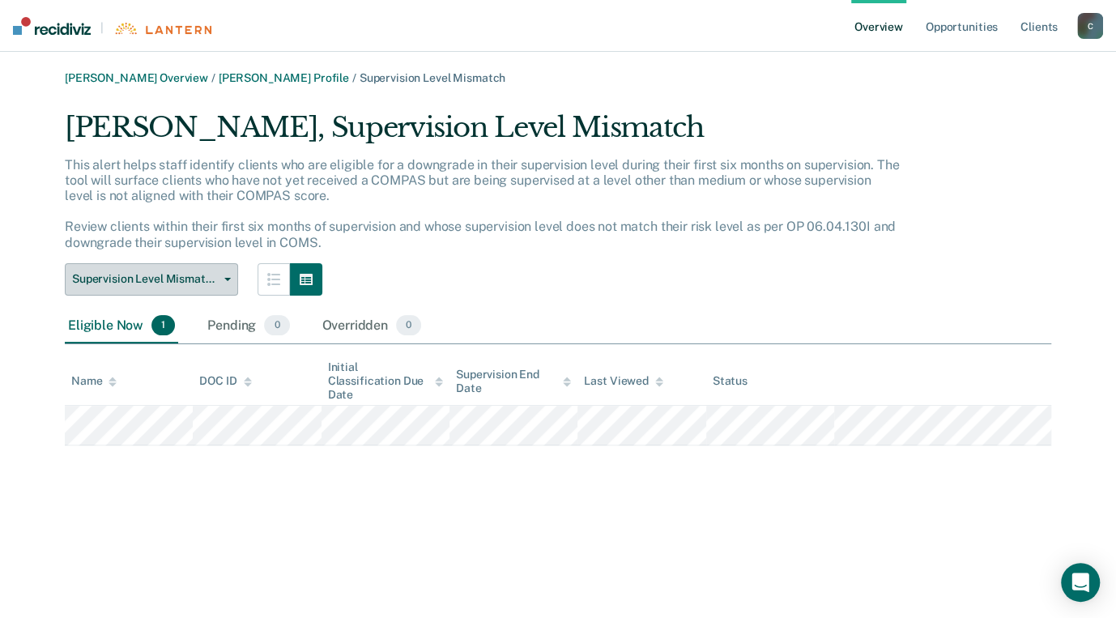
click at [229, 273] on button "Supervision Level Mismatch" at bounding box center [151, 279] width 173 height 32
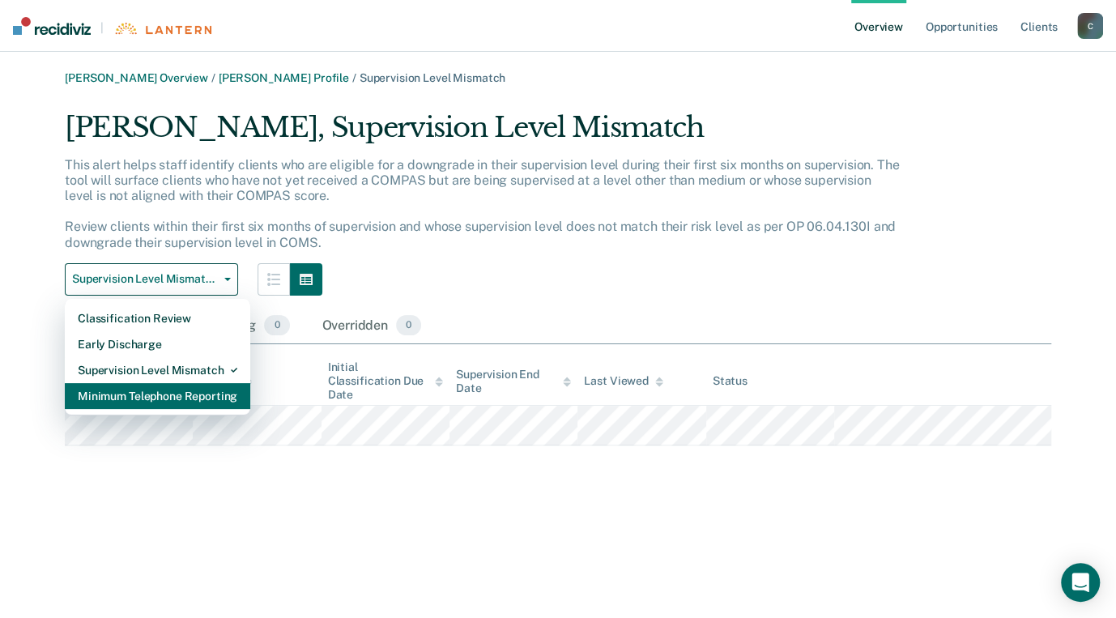
click at [142, 394] on div "Minimum Telephone Reporting" at bounding box center [158, 396] width 160 height 26
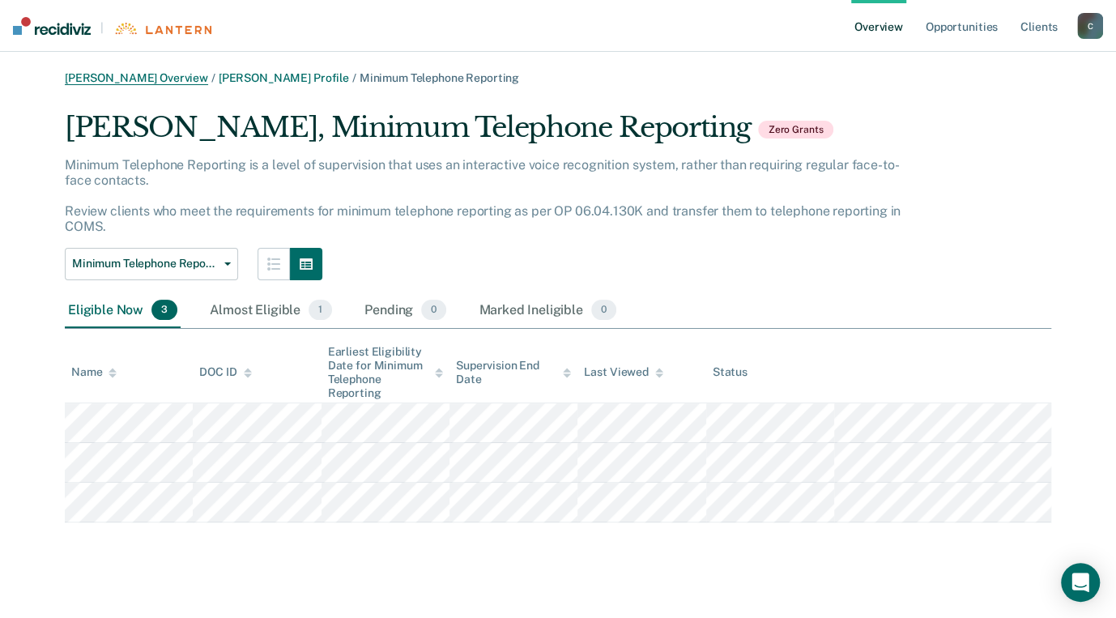
click at [110, 77] on link "[PERSON_NAME] Overview" at bounding box center [136, 78] width 143 height 14
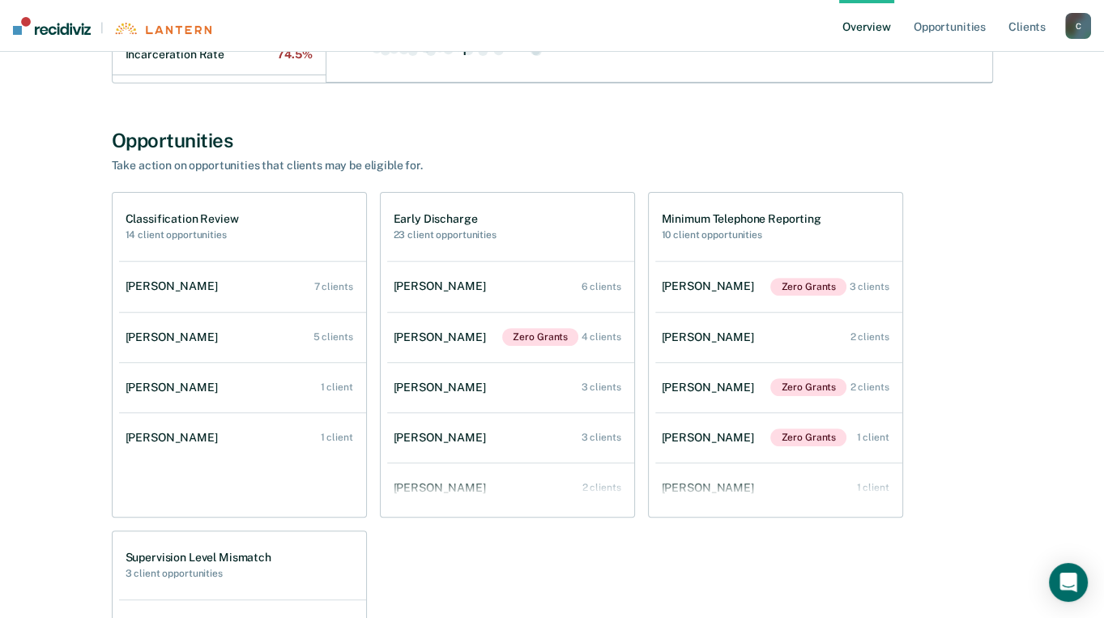
scroll to position [486, 0]
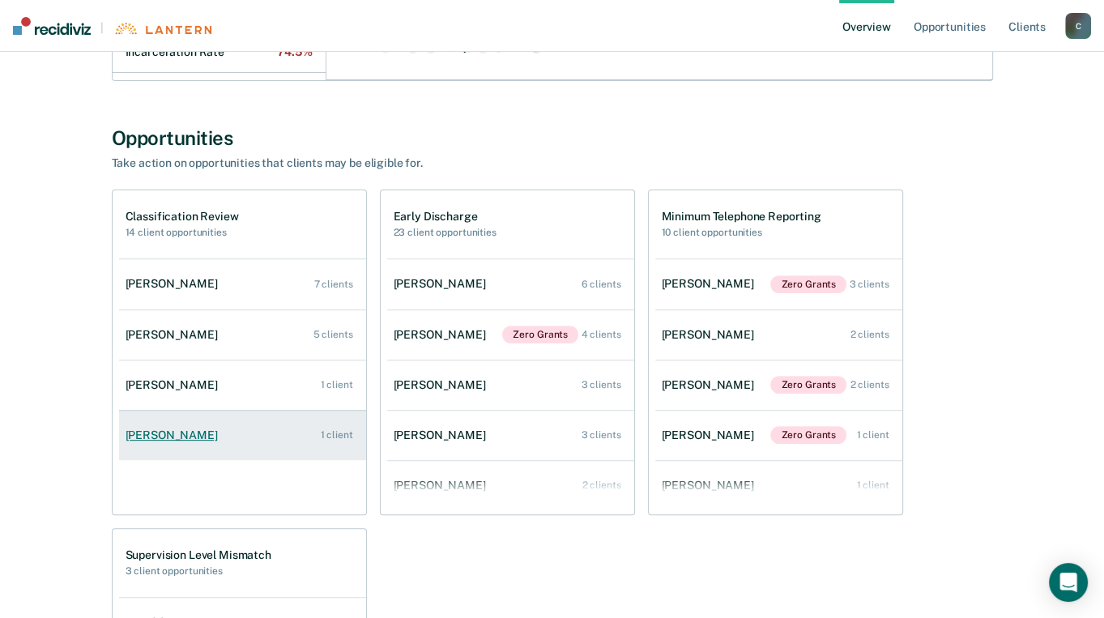
click at [186, 432] on div "[PERSON_NAME]" at bounding box center [175, 435] width 99 height 14
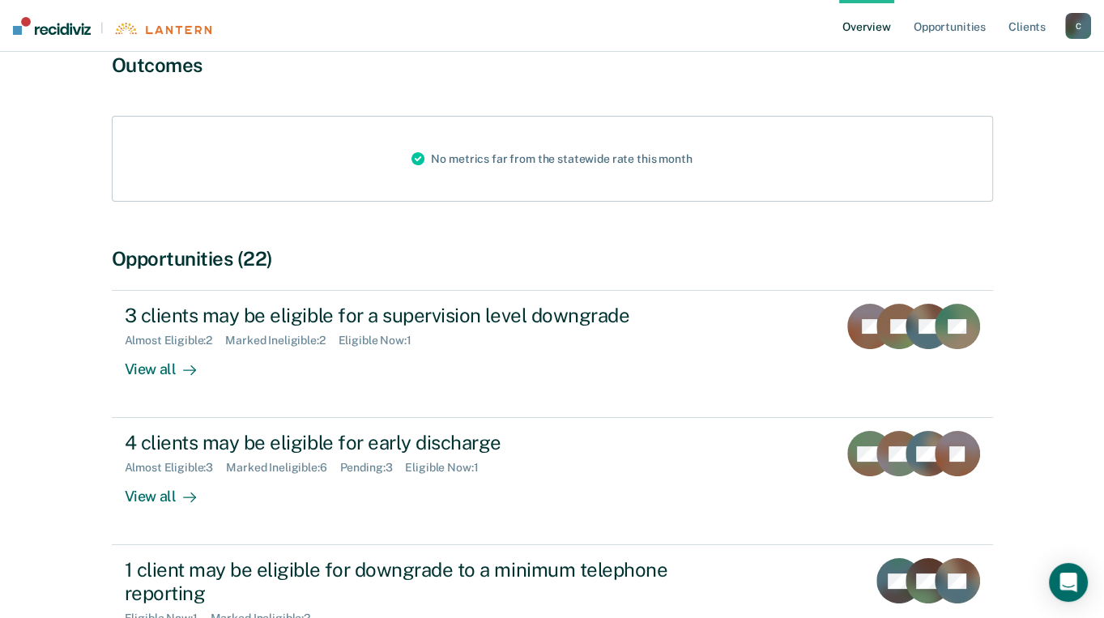
scroll to position [162, 0]
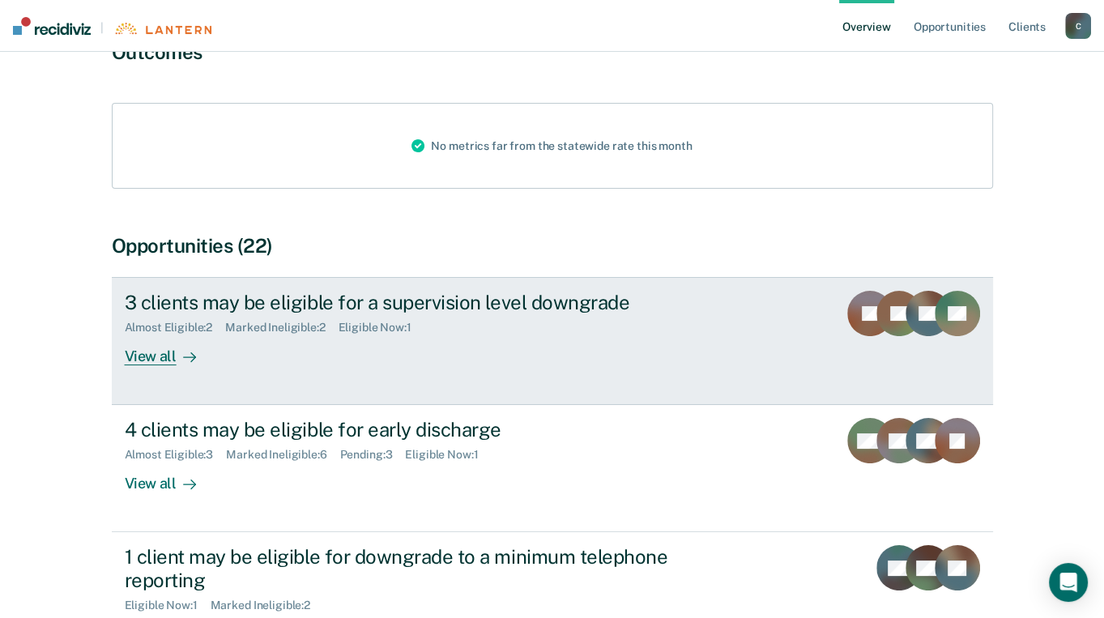
click at [154, 358] on div "View all" at bounding box center [170, 350] width 91 height 32
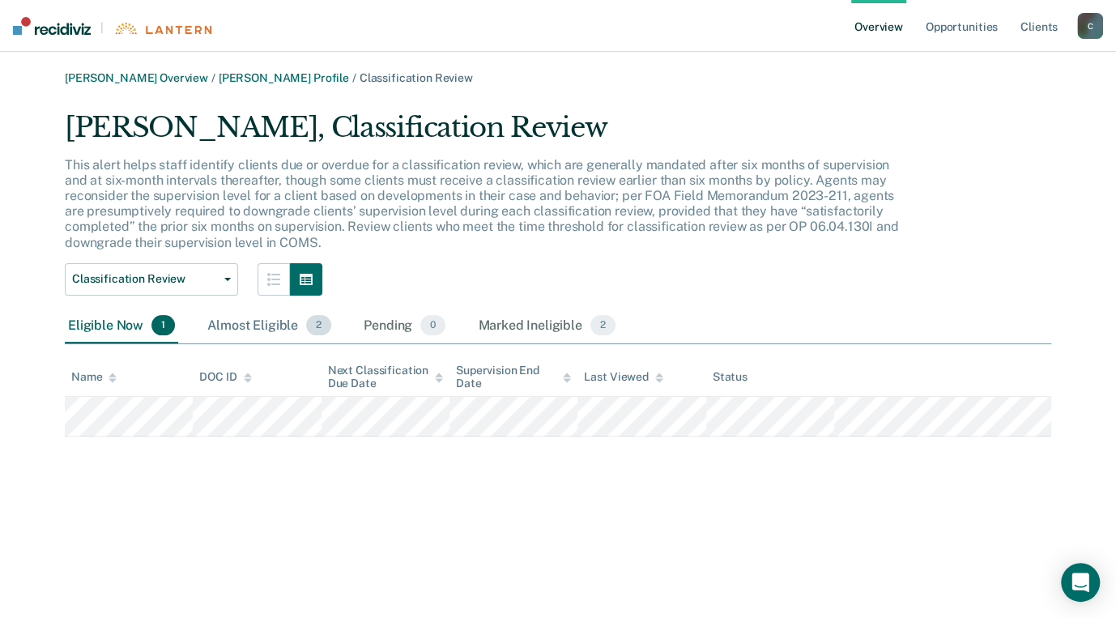
click at [232, 321] on div "Almost Eligible 2" at bounding box center [269, 327] width 130 height 36
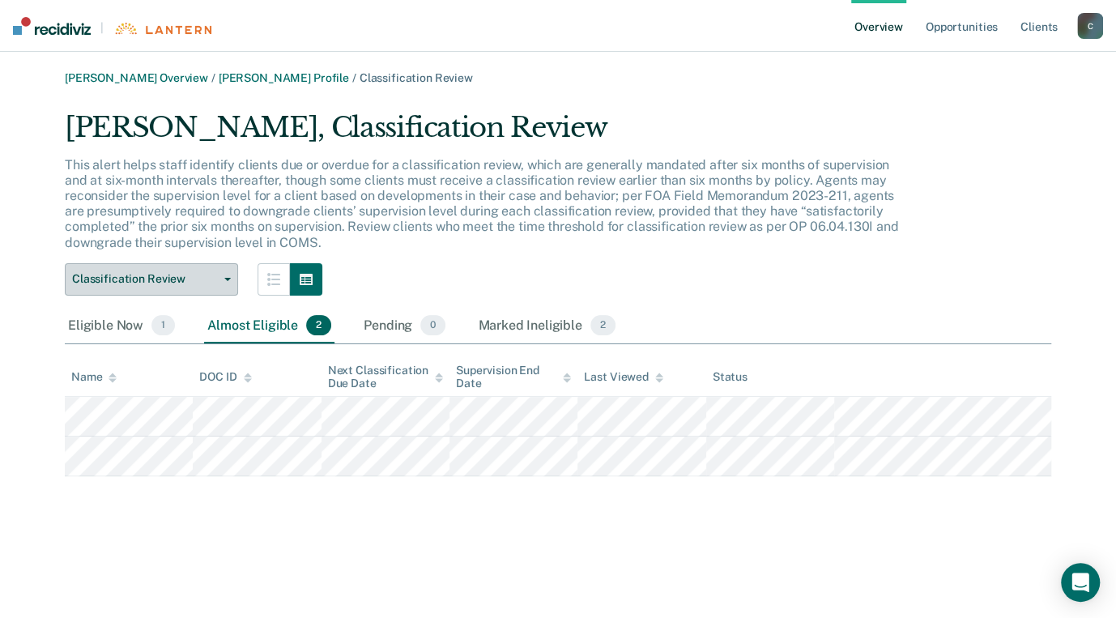
click at [224, 278] on icon "button" at bounding box center [227, 279] width 6 height 3
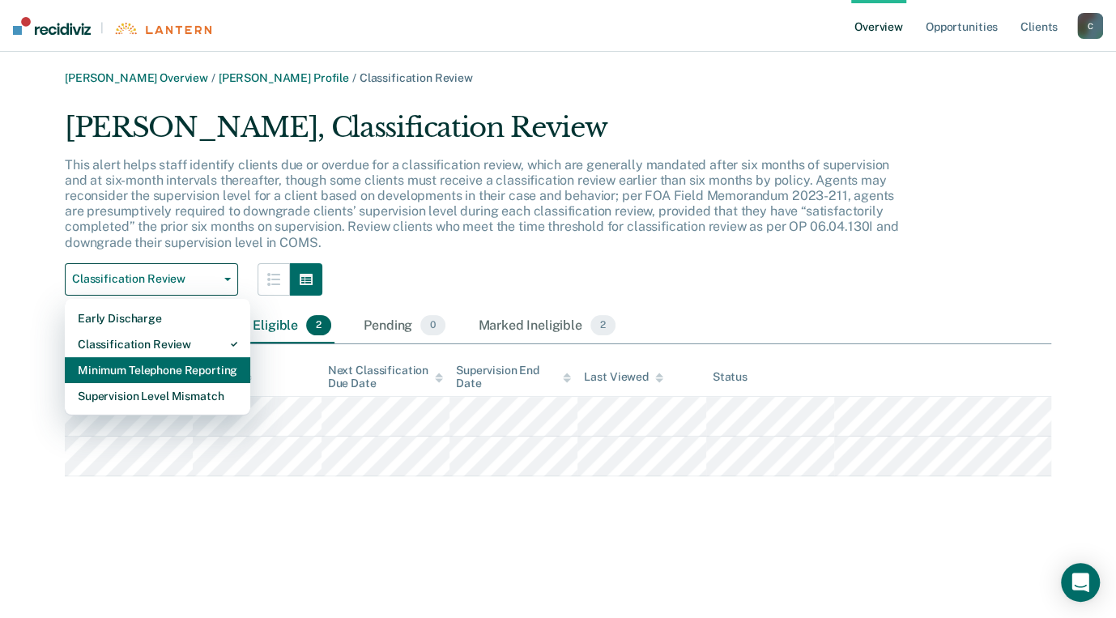
click at [140, 365] on div "Minimum Telephone Reporting" at bounding box center [158, 370] width 160 height 26
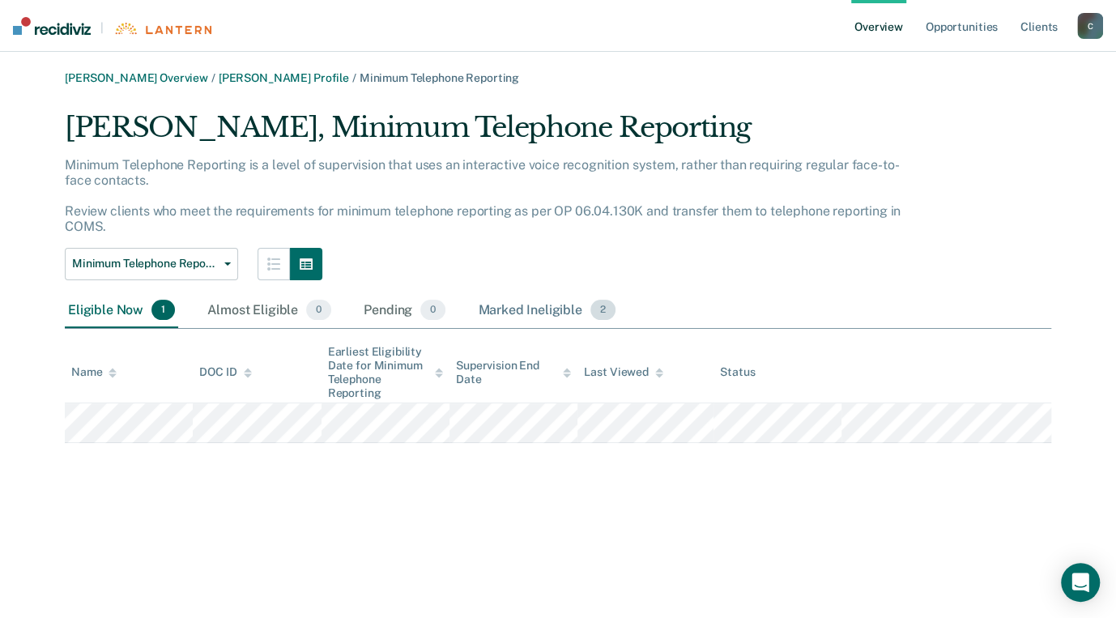
click at [513, 310] on div "Marked Ineligible 2" at bounding box center [547, 311] width 144 height 36
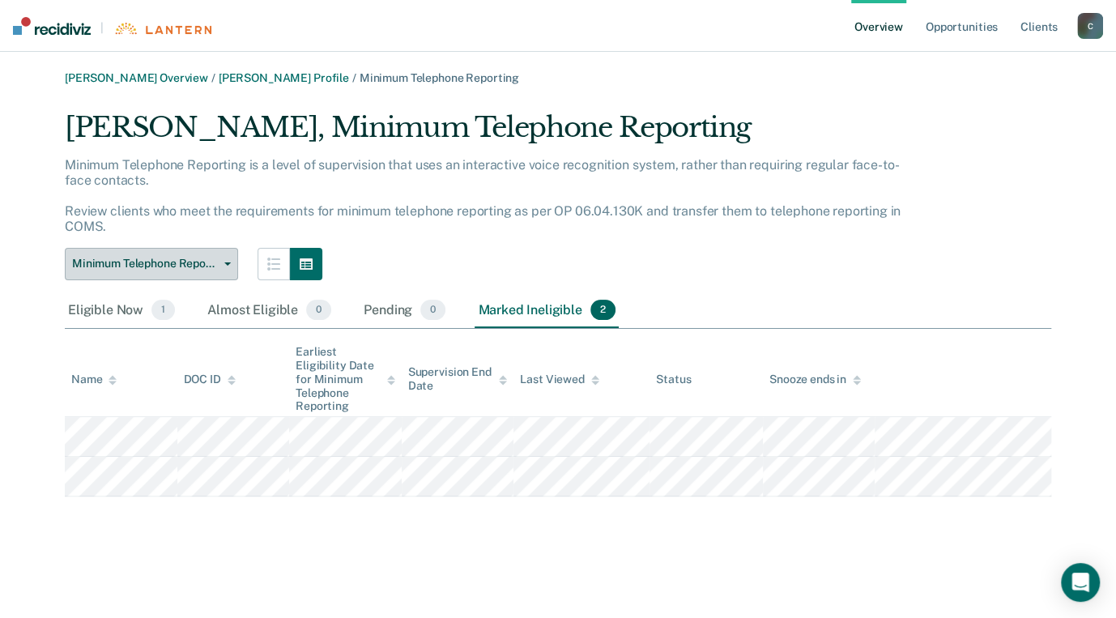
click at [227, 261] on button "Minimum Telephone Reporting" at bounding box center [151, 264] width 173 height 32
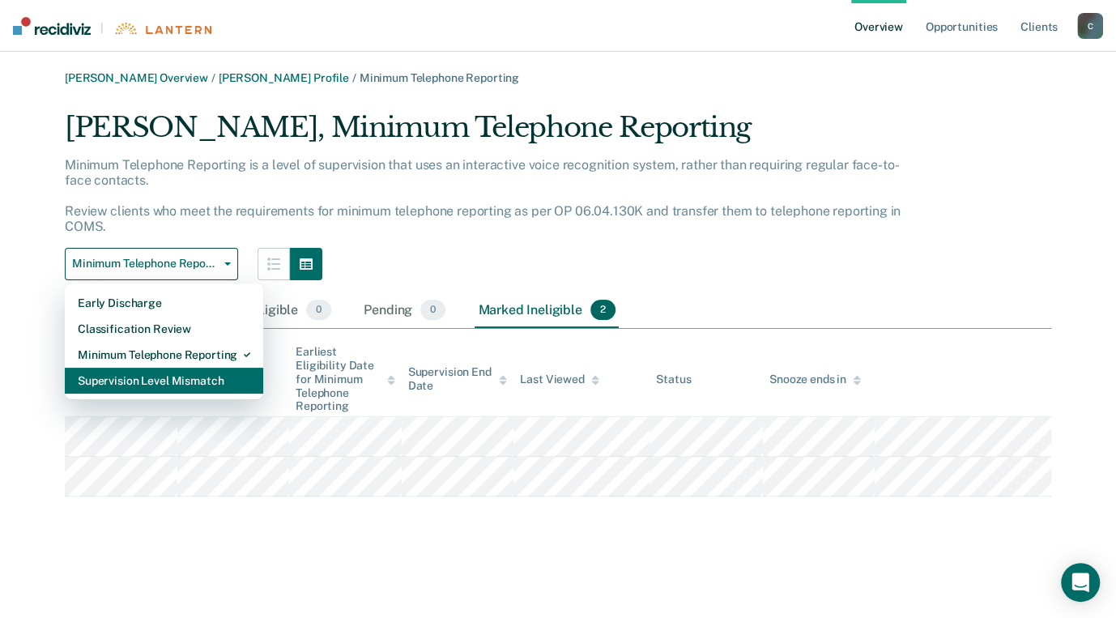
click at [161, 377] on div "Supervision Level Mismatch" at bounding box center [164, 381] width 172 height 26
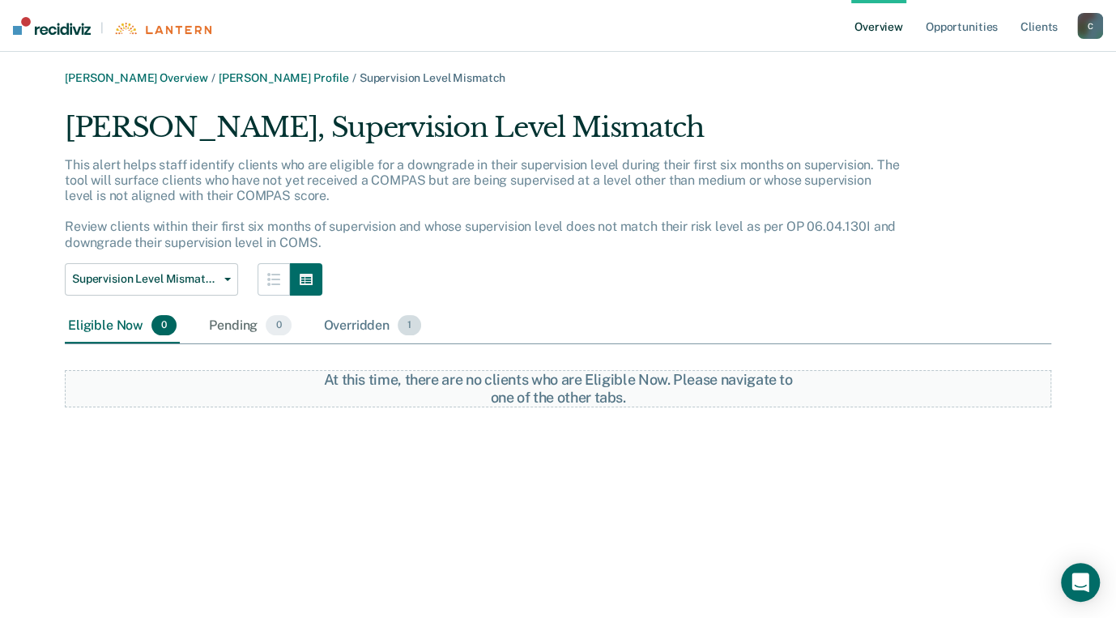
click at [363, 326] on div "Overridden 1" at bounding box center [373, 327] width 104 height 36
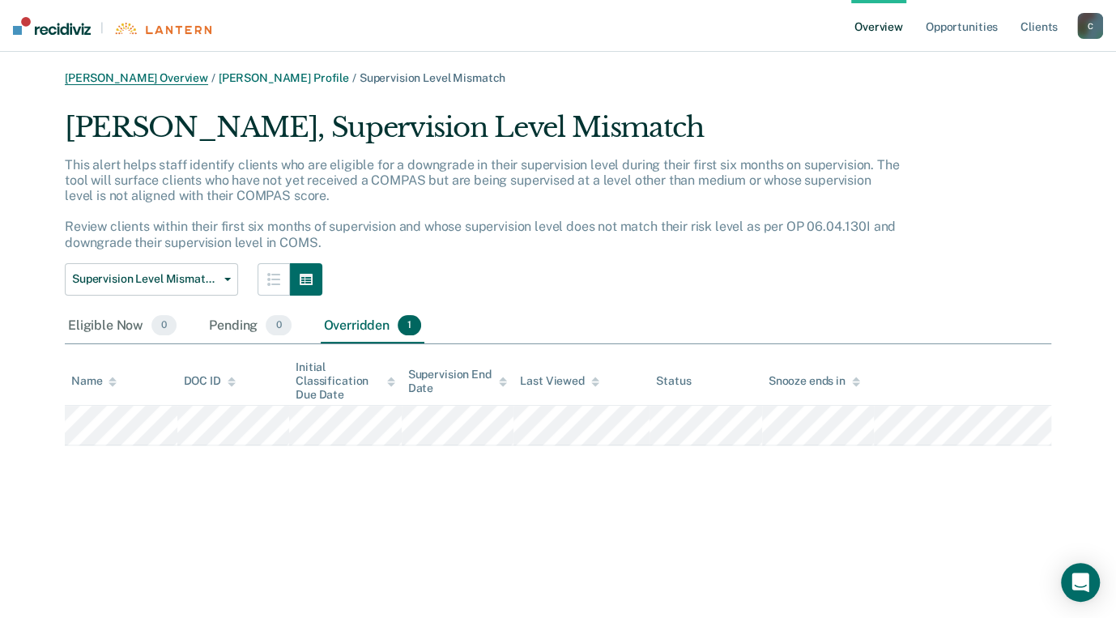
click at [126, 79] on link "[PERSON_NAME] Overview" at bounding box center [136, 78] width 143 height 14
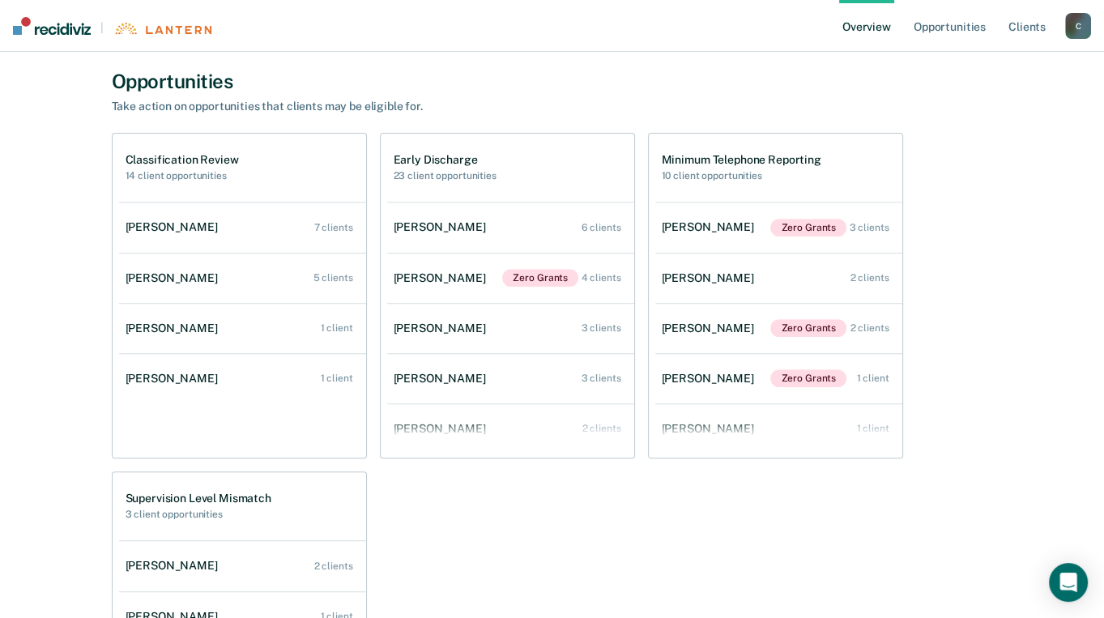
scroll to position [567, 0]
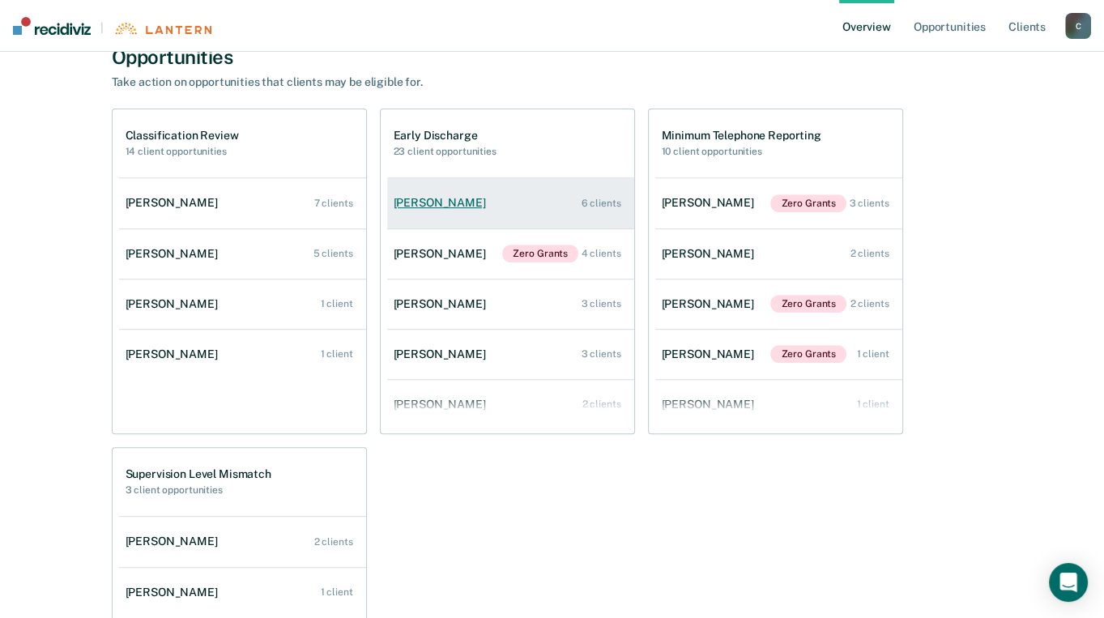
click at [429, 207] on div "[PERSON_NAME]" at bounding box center [443, 203] width 99 height 14
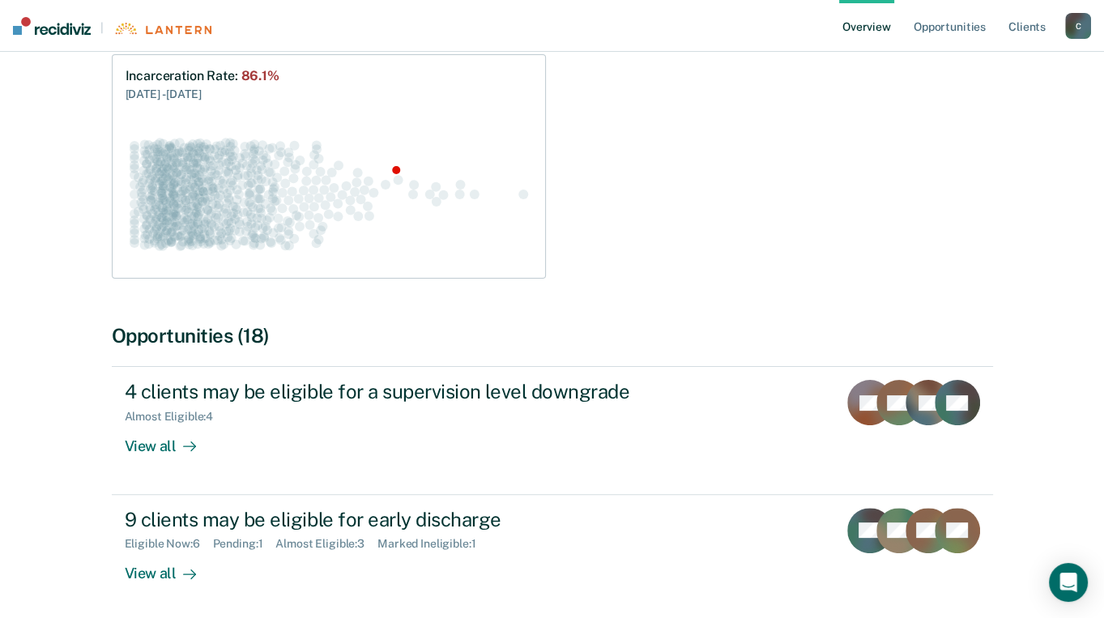
scroll to position [324, 0]
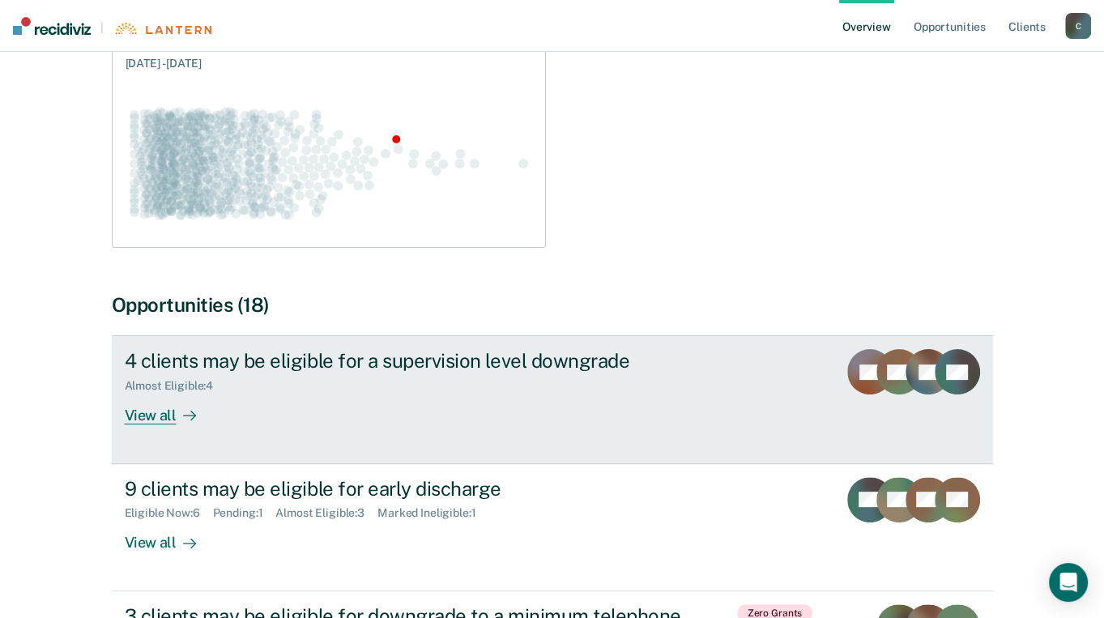
click at [147, 415] on div "View all" at bounding box center [170, 409] width 91 height 32
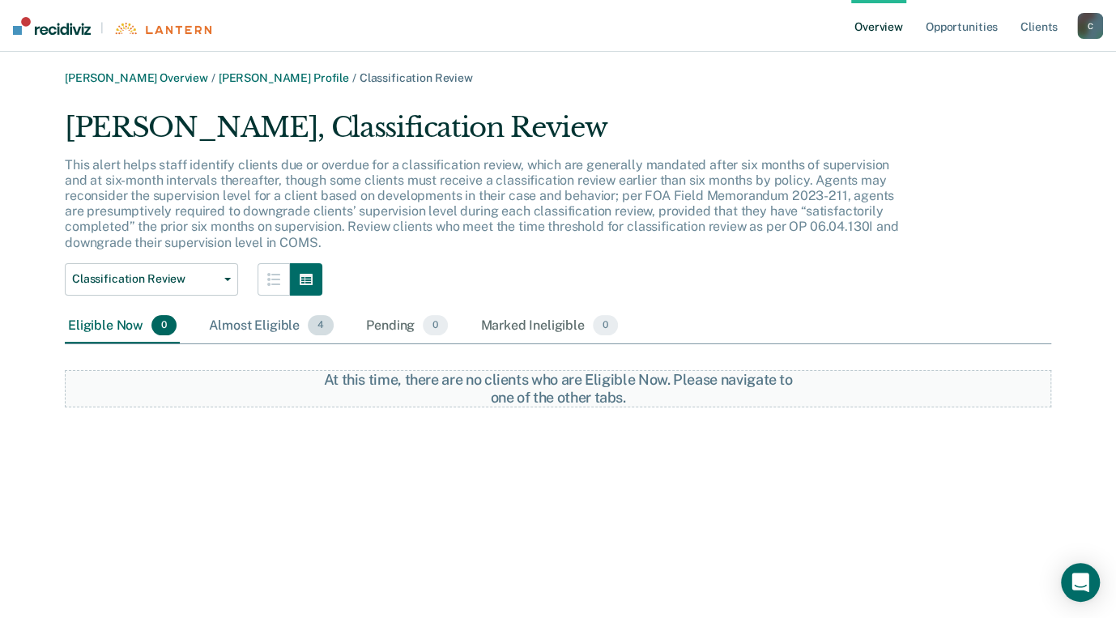
click at [265, 327] on div "Almost Eligible 4" at bounding box center [271, 327] width 131 height 36
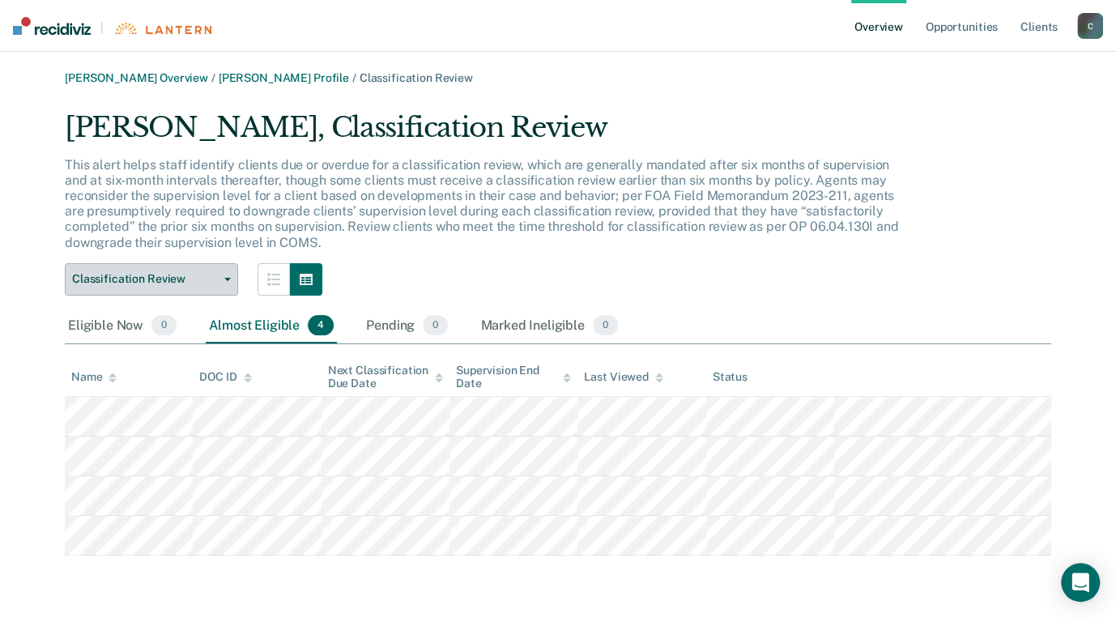
click at [230, 281] on button "Classification Review" at bounding box center [151, 279] width 173 height 32
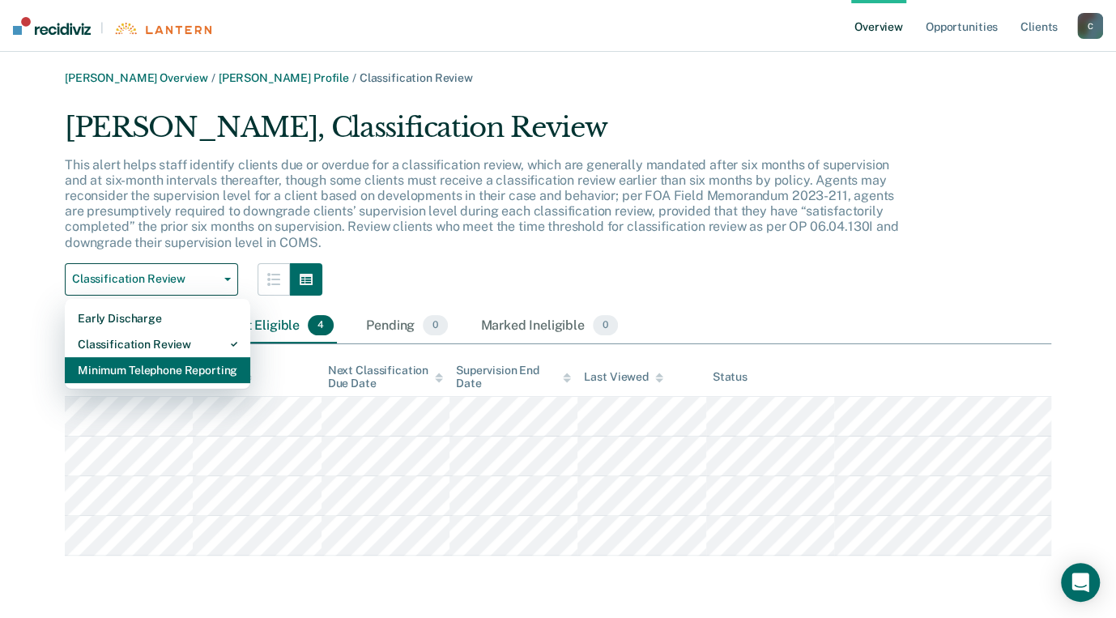
click at [170, 368] on div "Minimum Telephone Reporting" at bounding box center [158, 370] width 160 height 26
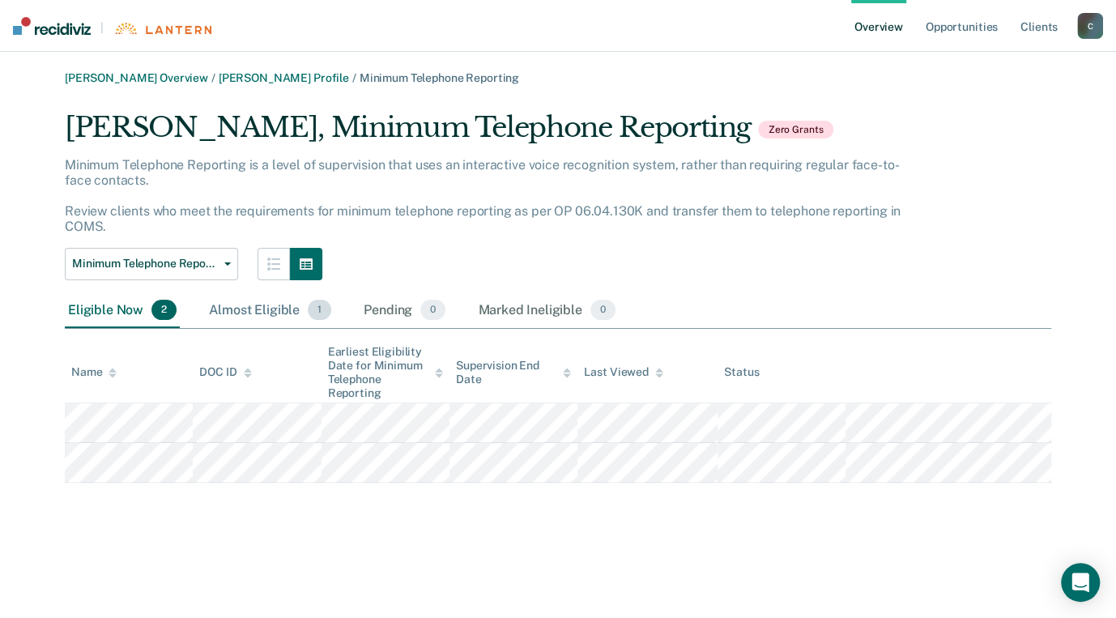
click at [254, 308] on div "Almost Eligible 1" at bounding box center [270, 311] width 129 height 36
